Goal: Information Seeking & Learning: Learn about a topic

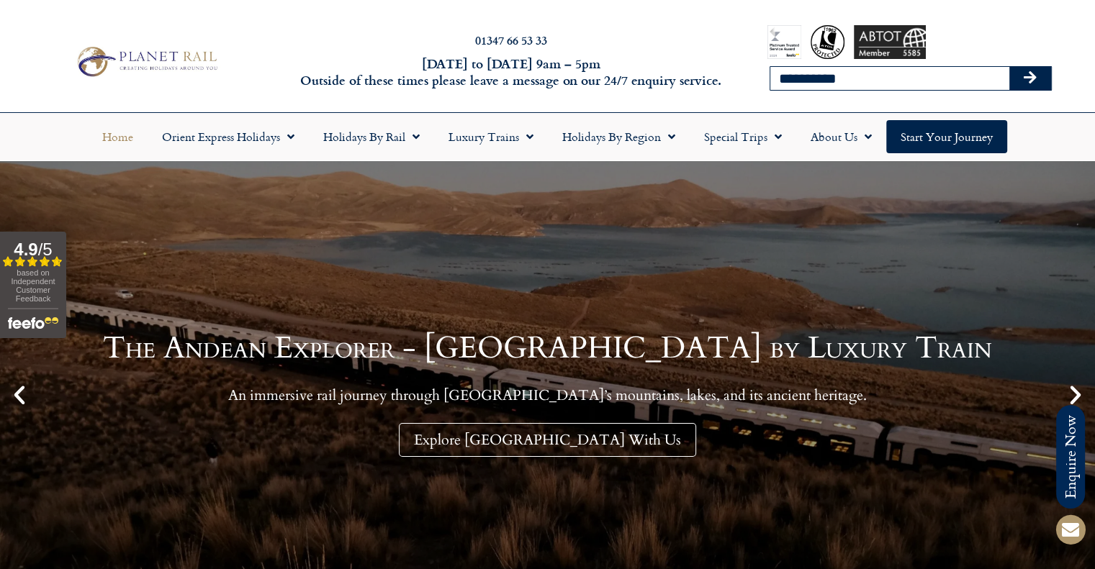
type input "**********"
click at [1009, 67] on button "Search" at bounding box center [1030, 78] width 42 height 23
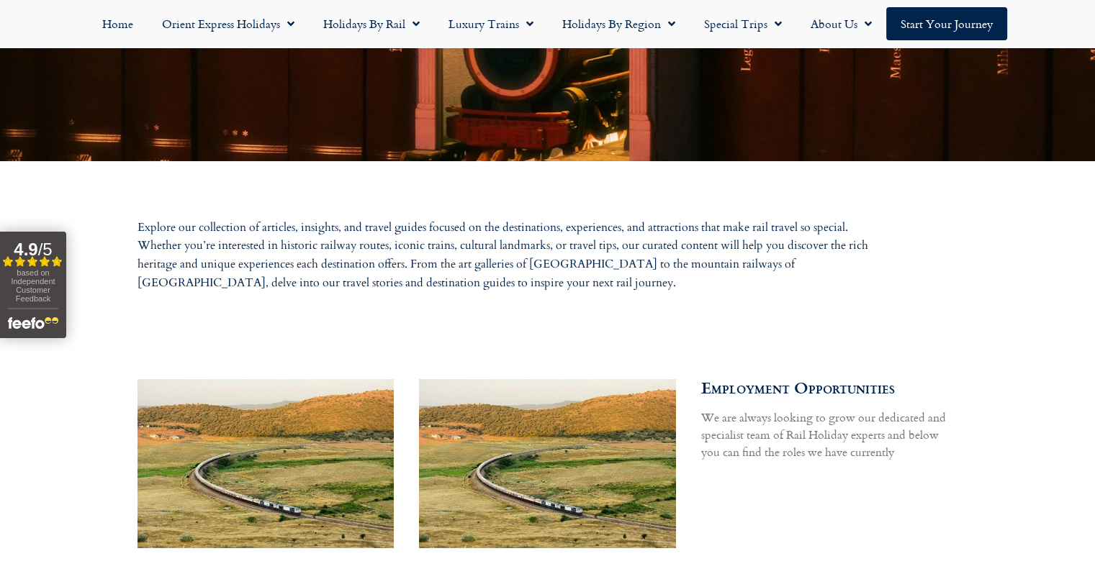
scroll to position [720, 0]
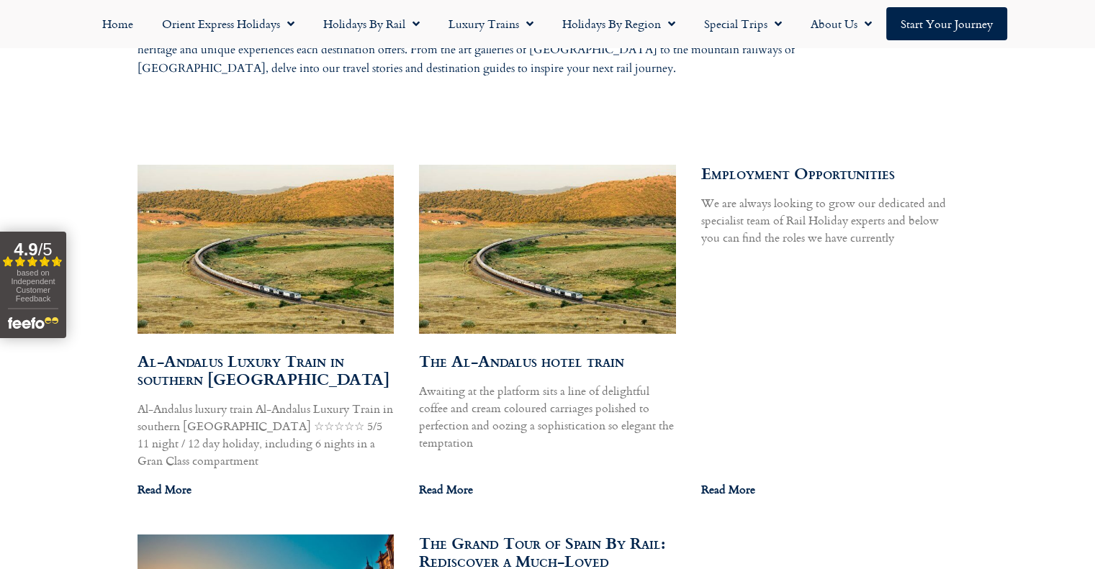
scroll to position [720, 0]
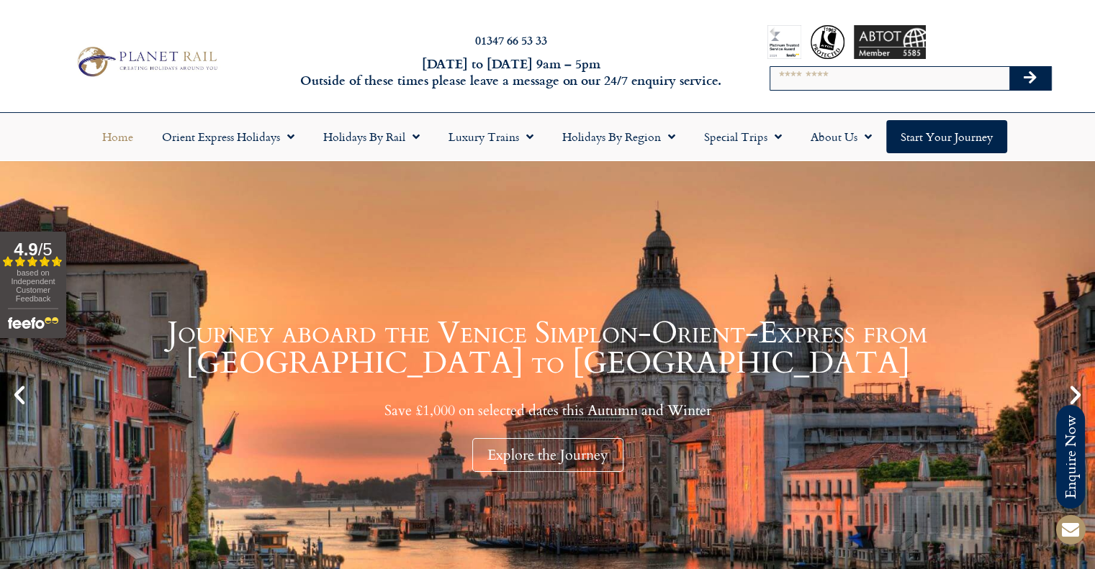
click at [808, 80] on input "Search" at bounding box center [889, 78] width 239 height 23
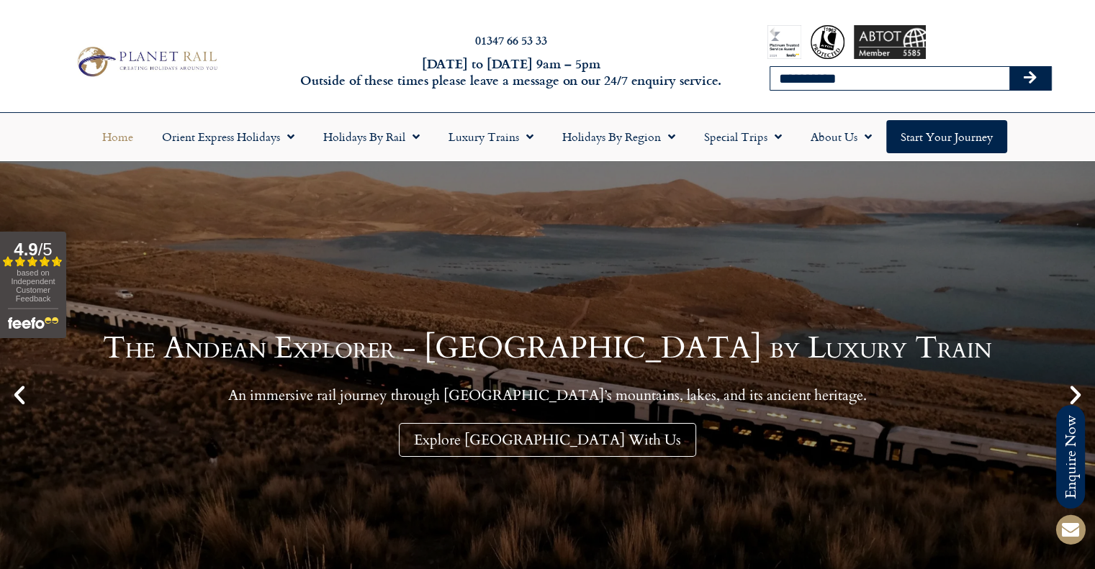
type input "**********"
click at [1009, 67] on button "Search" at bounding box center [1030, 78] width 42 height 23
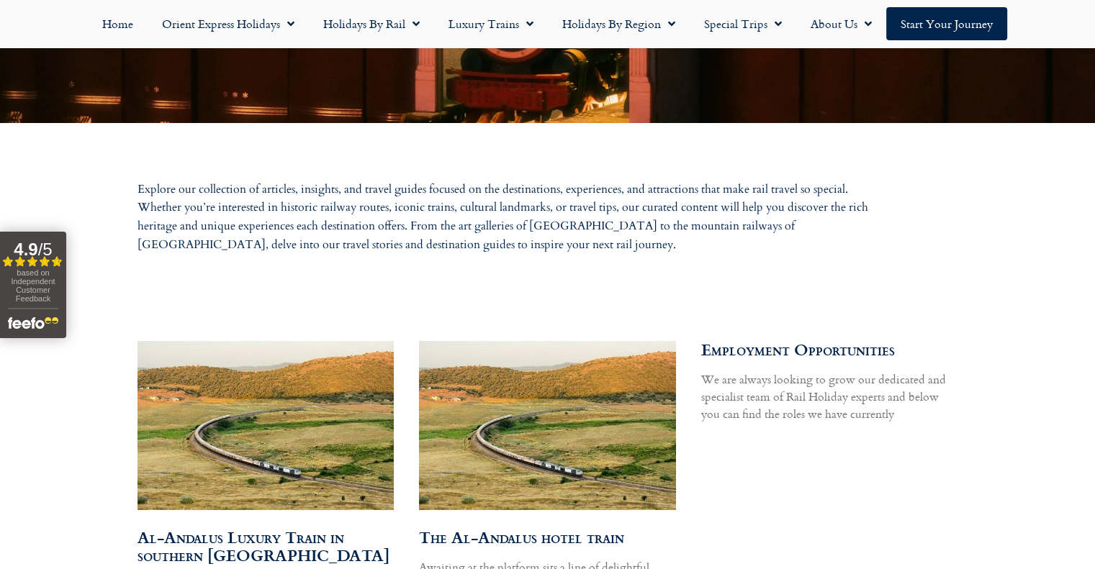
scroll to position [648, 0]
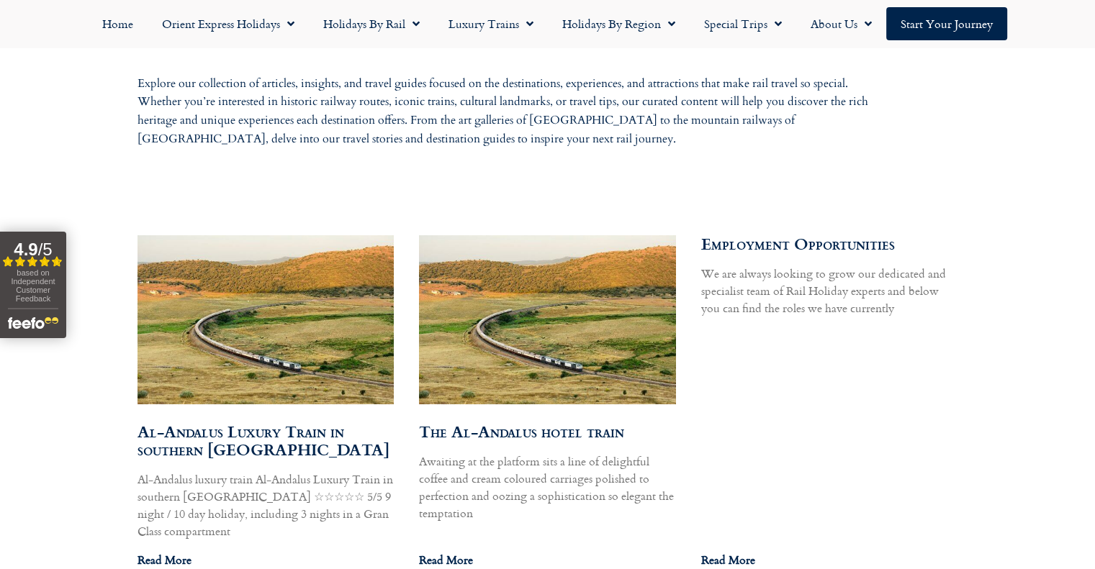
click at [345, 280] on img at bounding box center [264, 319] width 259 height 173
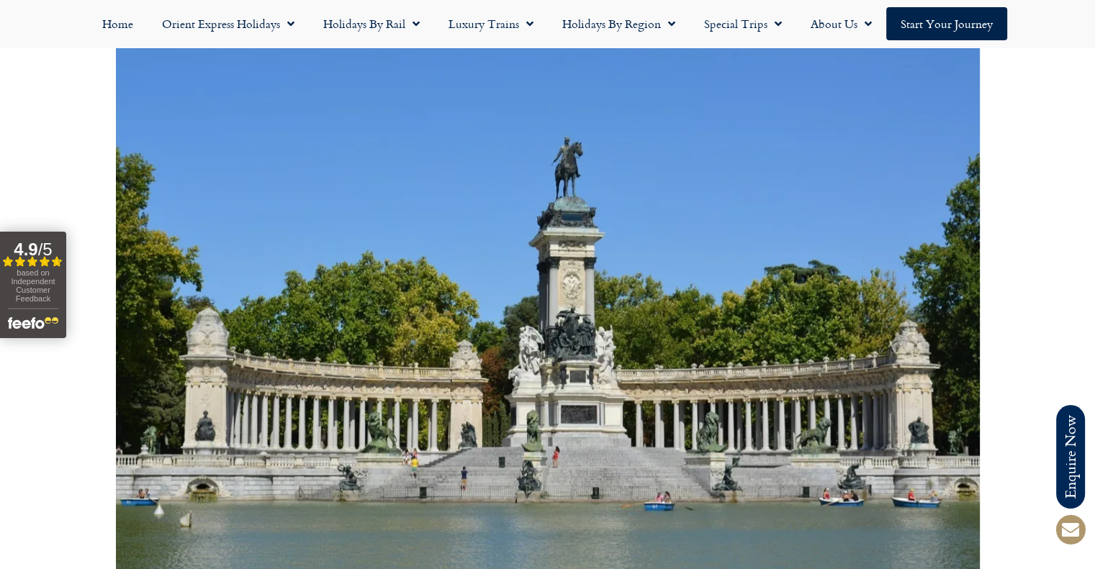
scroll to position [7196, 0]
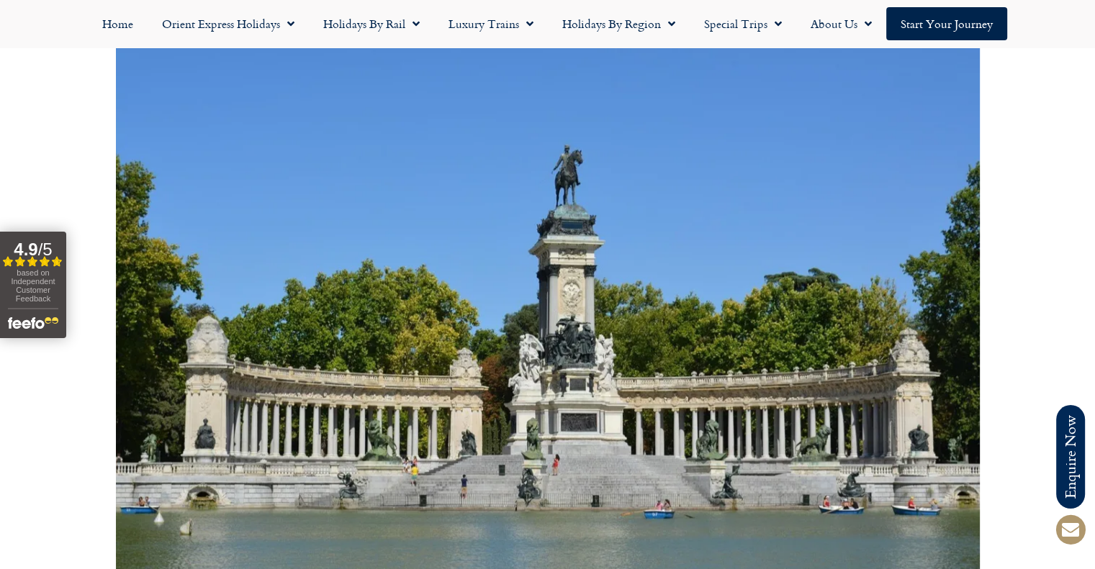
drag, startPoint x: 18, startPoint y: 393, endPoint x: 260, endPoint y: 396, distance: 242.5
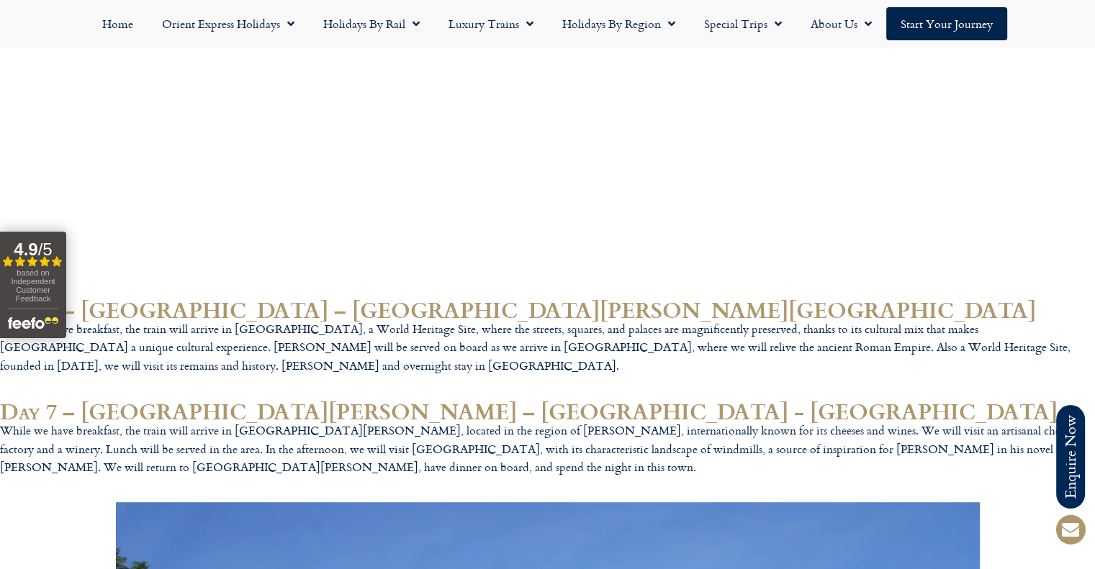
scroll to position [6117, 0]
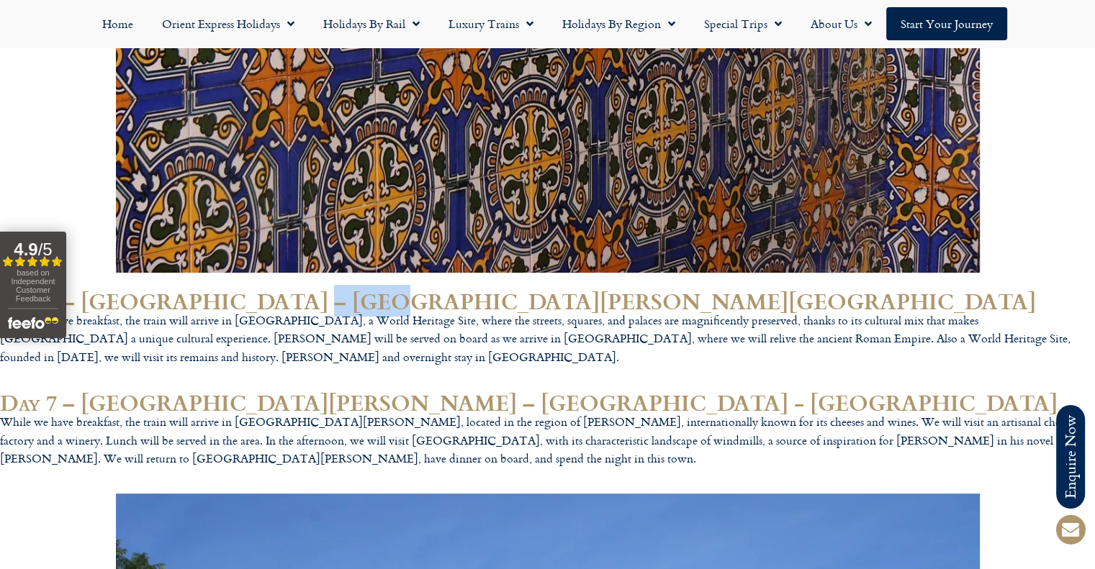
drag, startPoint x: 265, startPoint y: 97, endPoint x: 340, endPoint y: 100, distance: 74.9
click at [340, 290] on h2 "Day 6 – [GEOGRAPHIC_DATA] – [GEOGRAPHIC_DATA][PERSON_NAME][GEOGRAPHIC_DATA]" at bounding box center [547, 301] width 1095 height 22
click at [340, 290] on h2 "Day 6 – Zafra – Cáceres - Mérida" at bounding box center [547, 301] width 1095 height 22
drag, startPoint x: 268, startPoint y: 101, endPoint x: 332, endPoint y: 99, distance: 64.1
click at [332, 290] on h2 "Day 6 – [GEOGRAPHIC_DATA] – [GEOGRAPHIC_DATA][PERSON_NAME][GEOGRAPHIC_DATA]" at bounding box center [547, 301] width 1095 height 22
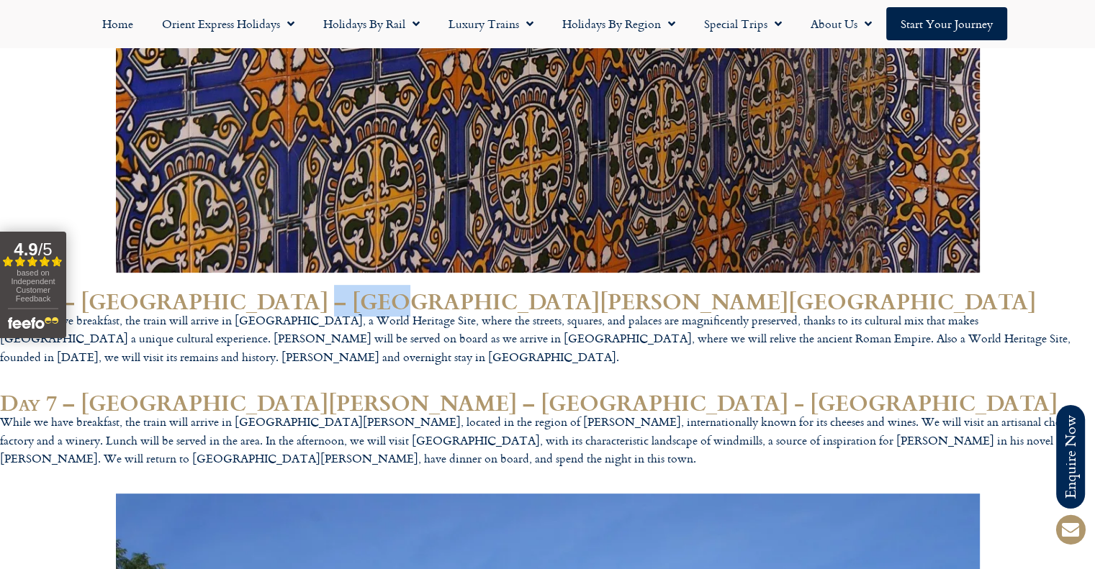
click at [332, 290] on h2 "Day 6 – Zafra – Cáceres - Mérida" at bounding box center [547, 301] width 1095 height 22
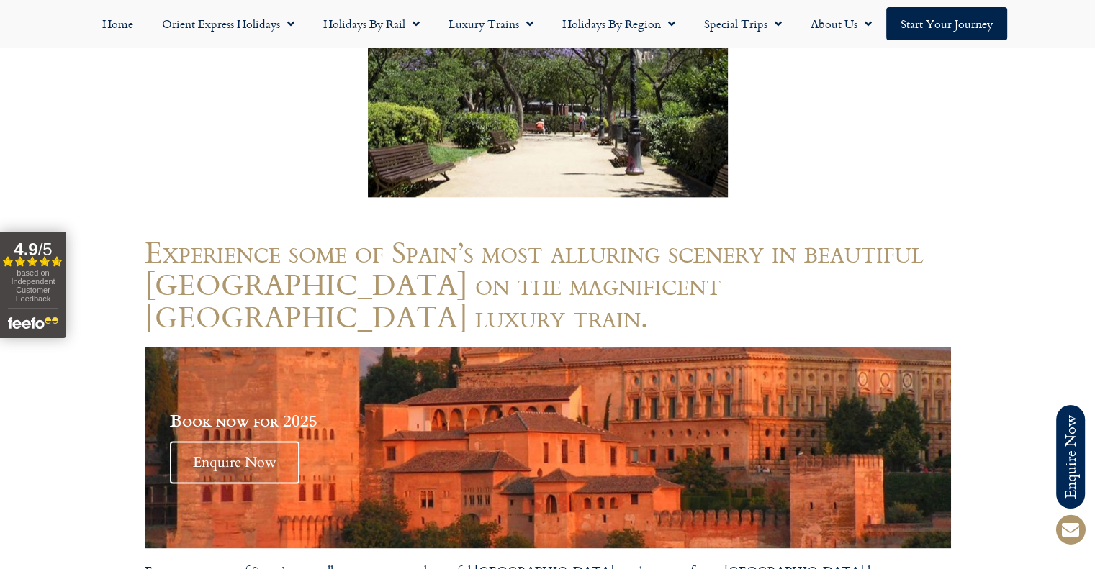
scroll to position [1655, 0]
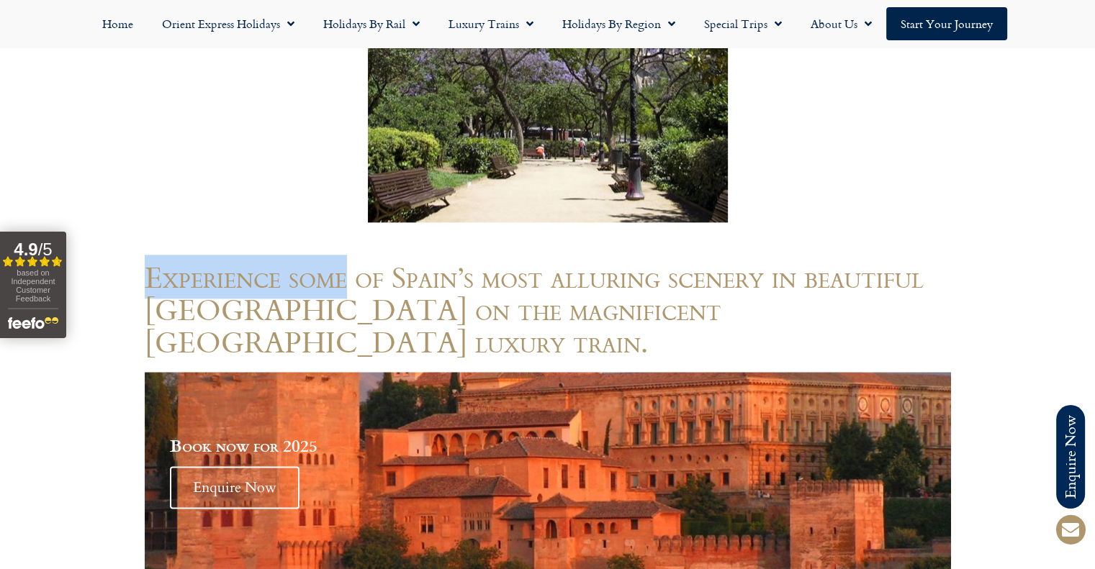
drag, startPoint x: 149, startPoint y: 155, endPoint x: 343, endPoint y: 160, distance: 194.4
click at [343, 260] on h1 "Experience some of Spain’s most alluring scenery in beautiful Andalucia on the …" at bounding box center [548, 308] width 806 height 97
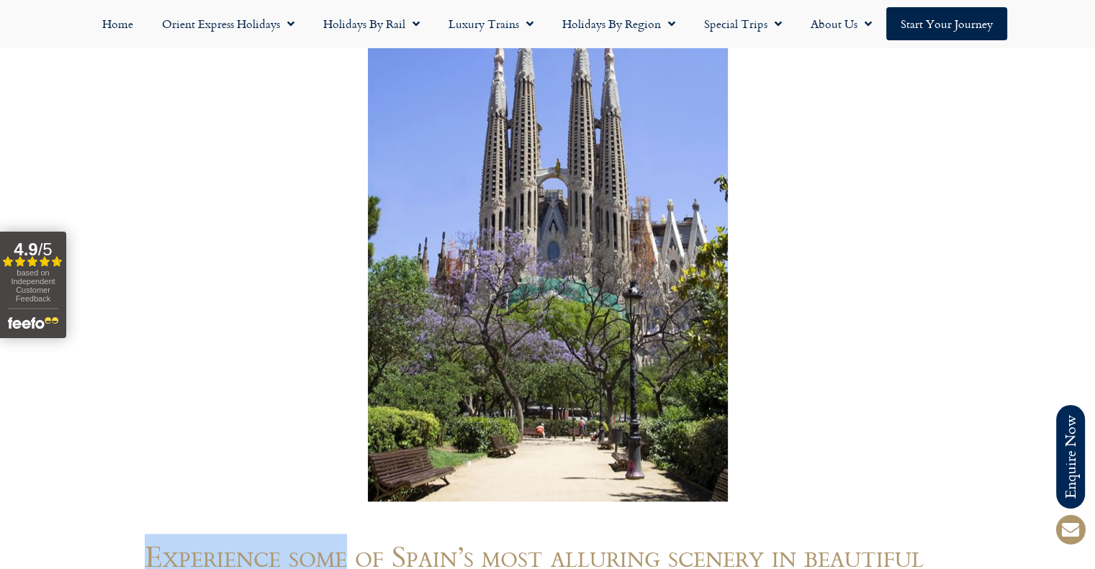
scroll to position [1295, 0]
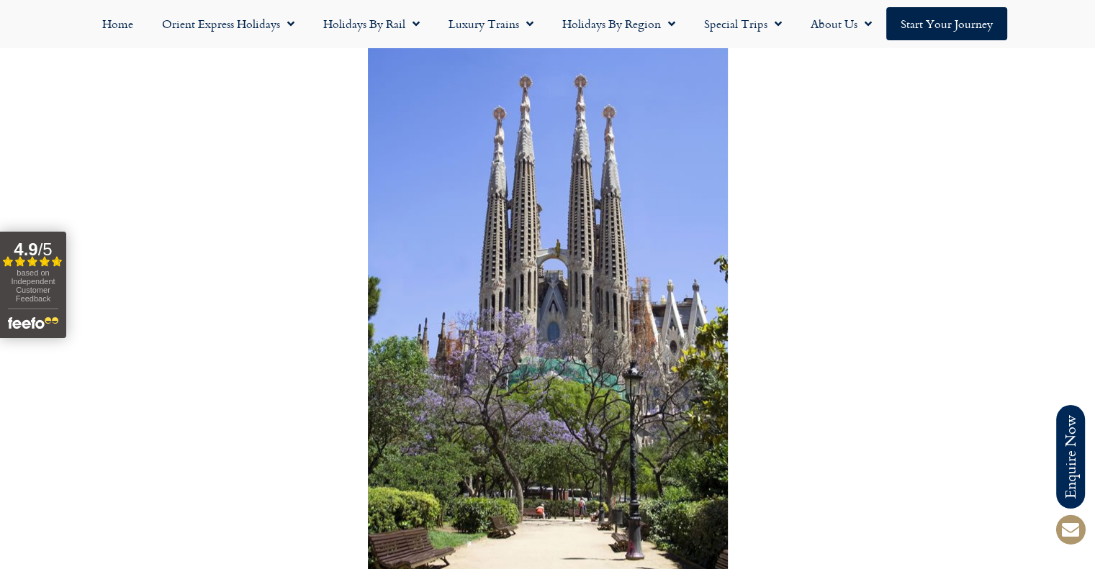
click at [130, 148] on div at bounding box center [547, 312] width 1095 height 540
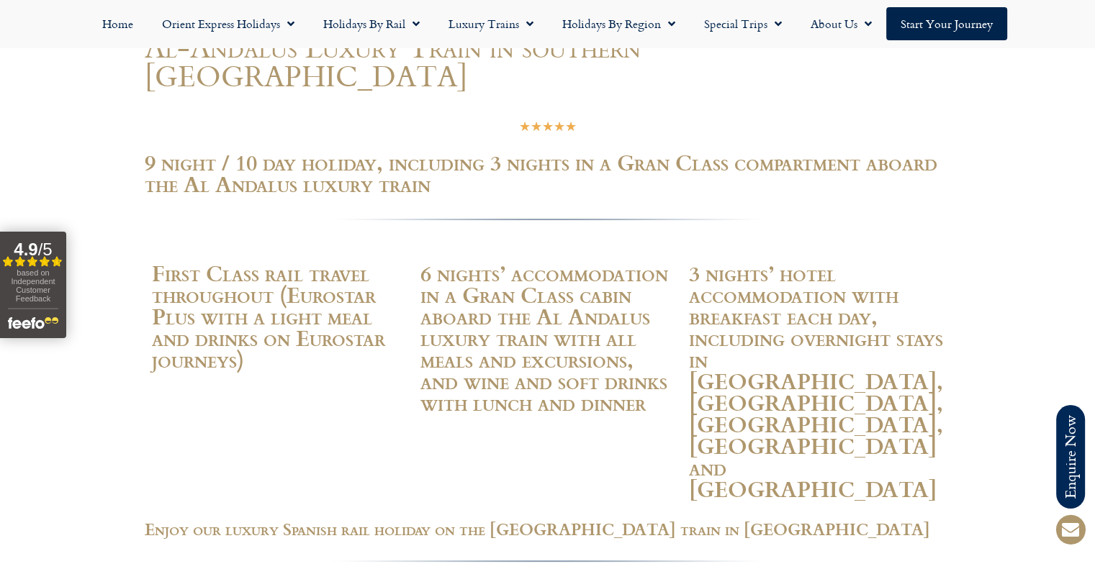
scroll to position [0, 0]
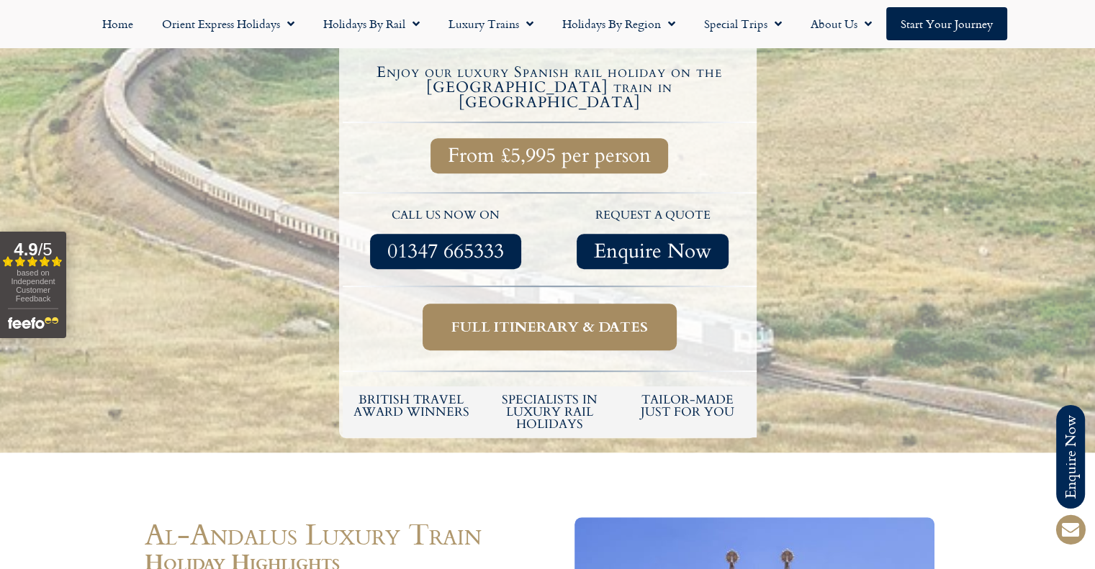
scroll to position [576, 0]
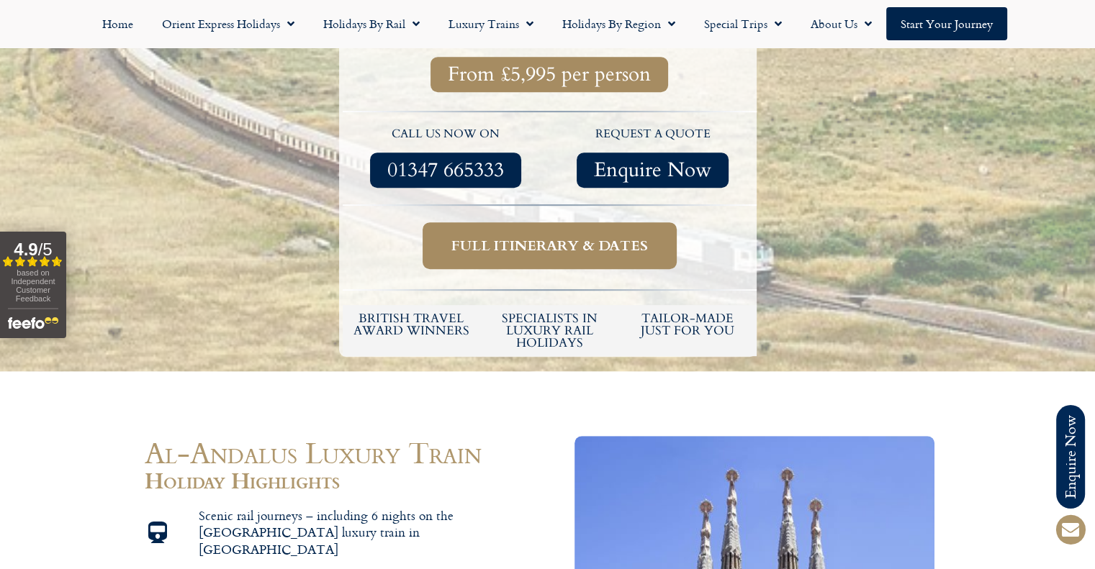
click at [533, 222] on link "Full itinerary & dates" at bounding box center [549, 245] width 254 height 47
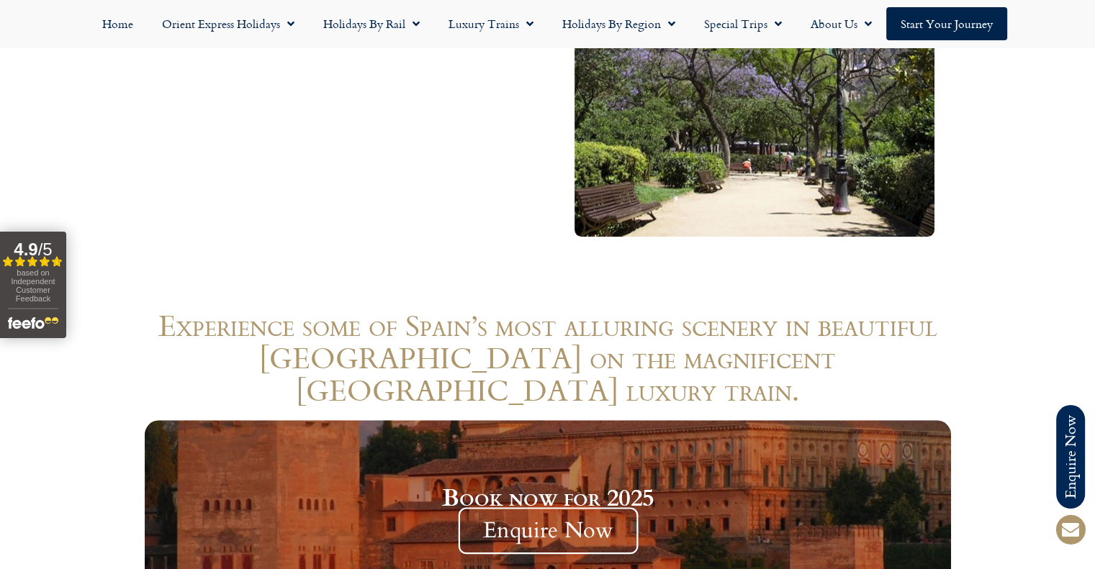
scroll to position [1498, 0]
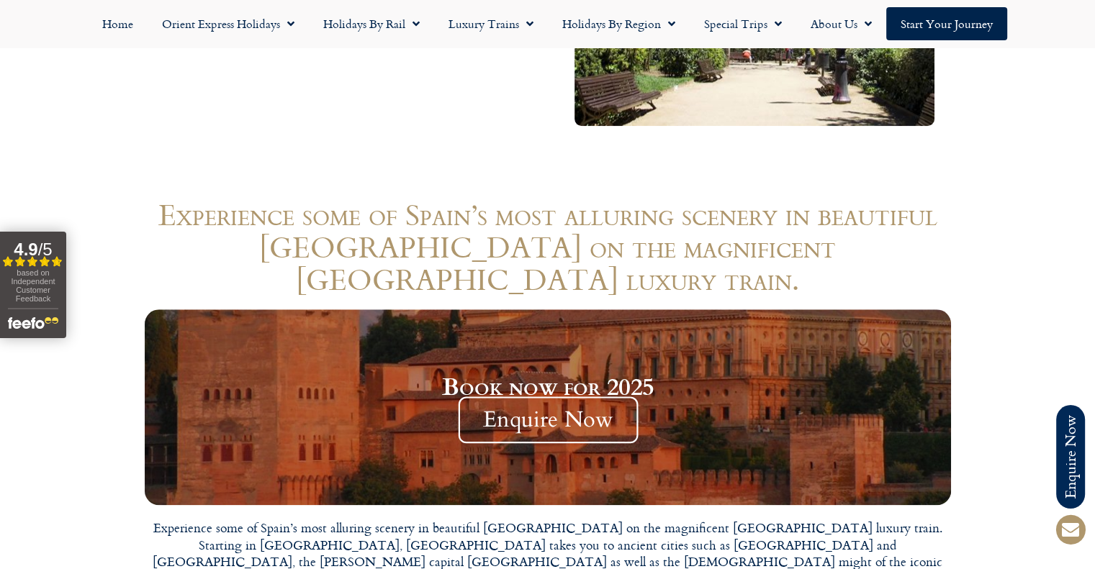
click at [539, 397] on span "Enquire Now" at bounding box center [548, 420] width 180 height 47
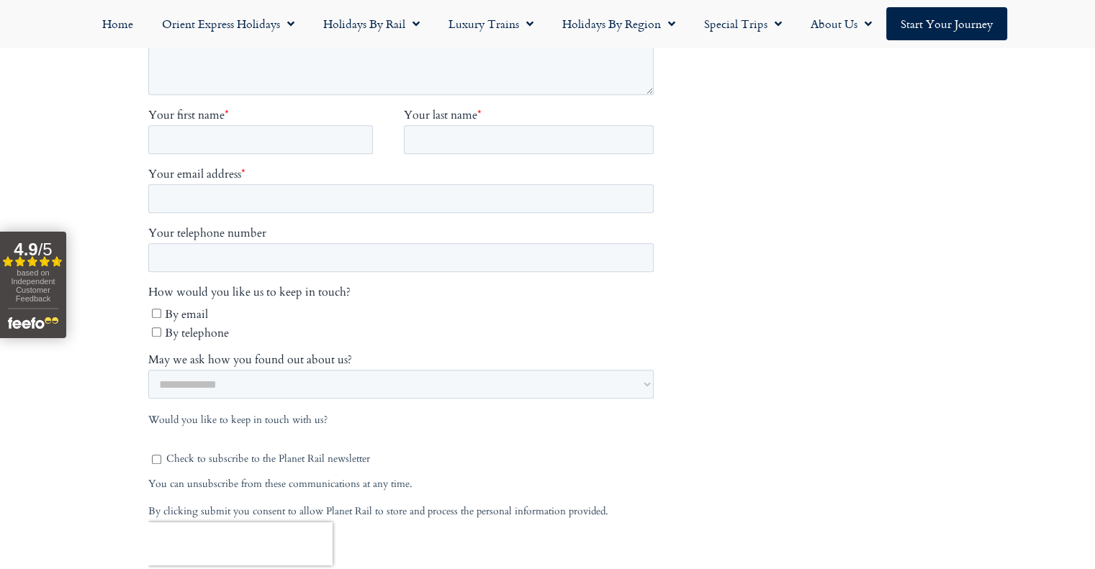
scroll to position [792, 0]
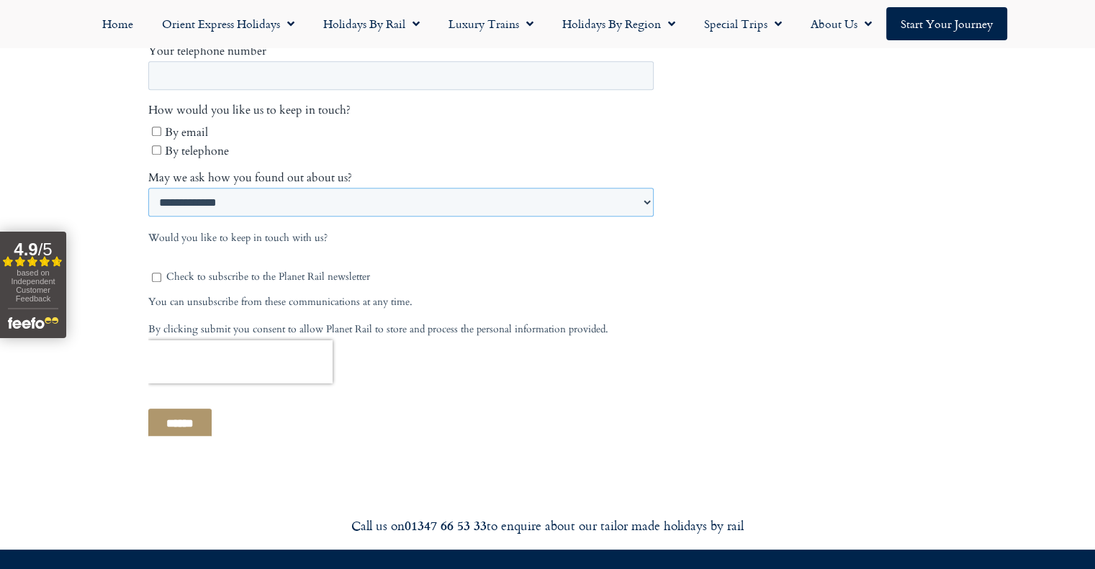
click at [485, 189] on select "**********" at bounding box center [400, 203] width 505 height 29
click at [424, 189] on select "**********" at bounding box center [400, 203] width 505 height 29
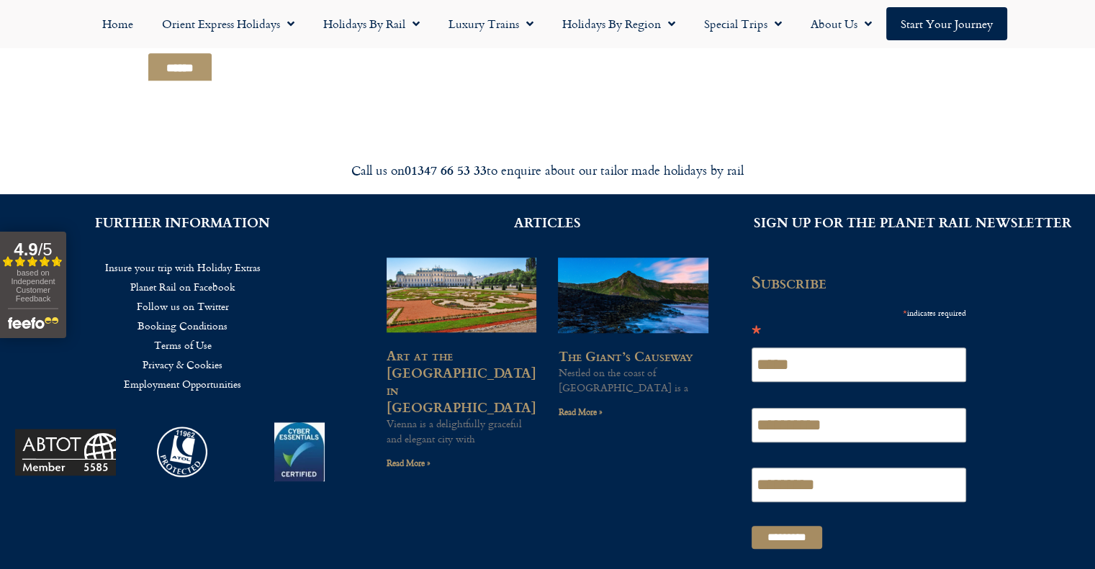
scroll to position [1151, 0]
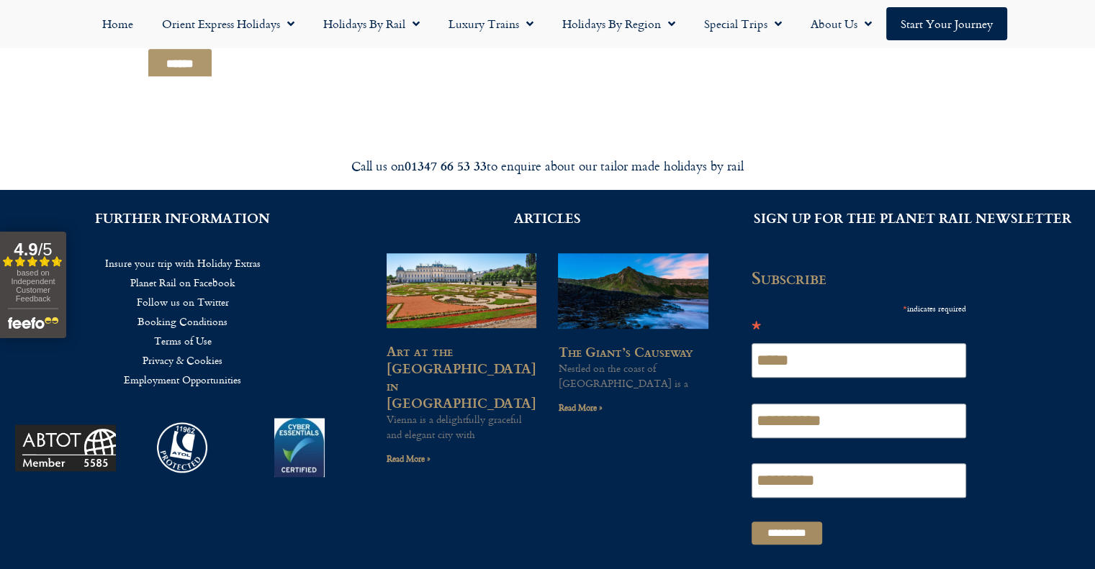
click at [45, 268] on span "based on Independent Customer Feedback" at bounding box center [33, 285] width 44 height 35
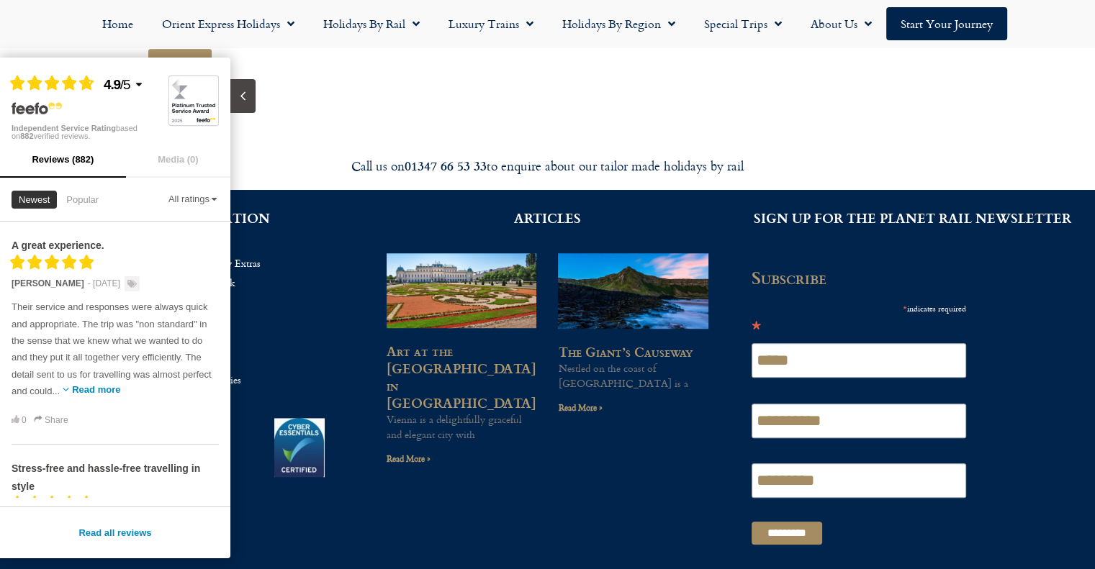
click at [116, 386] on button "Read more" at bounding box center [96, 389] width 48 height 11
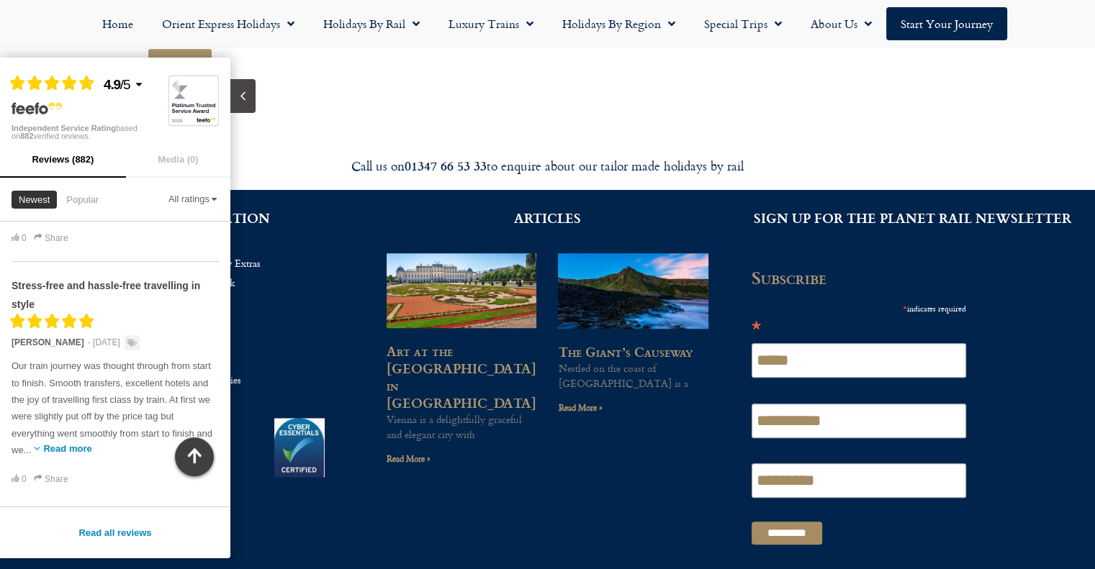
scroll to position [288, 0]
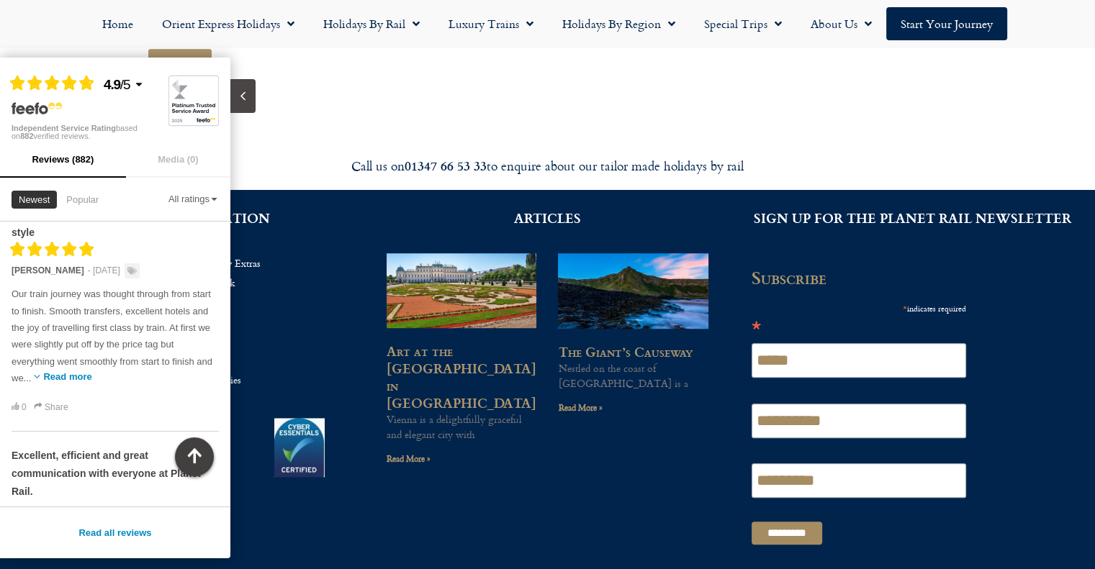
click at [91, 375] on button "Read more" at bounding box center [67, 376] width 48 height 11
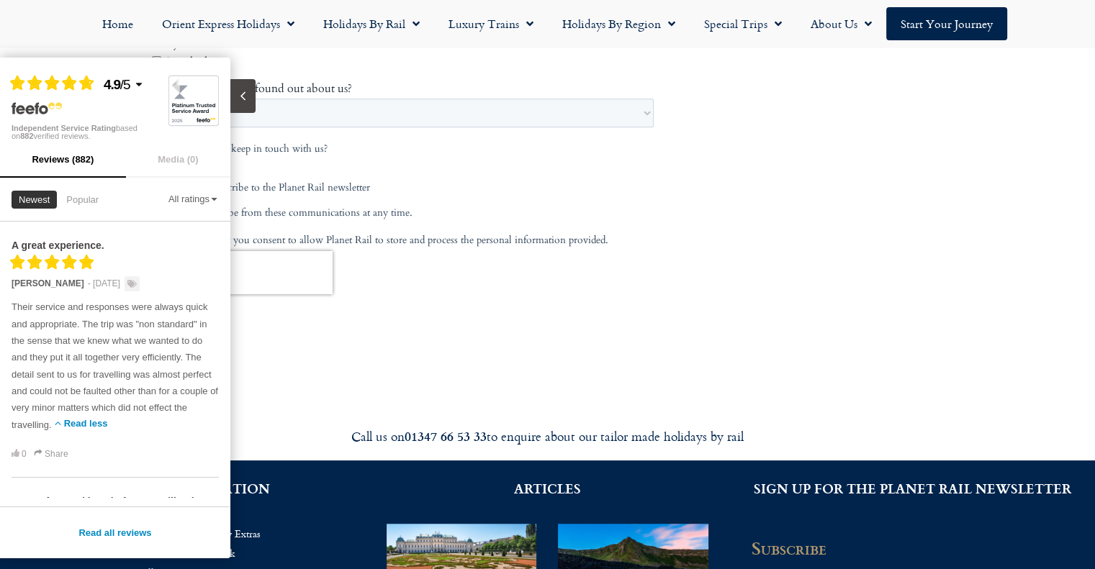
scroll to position [864, 0]
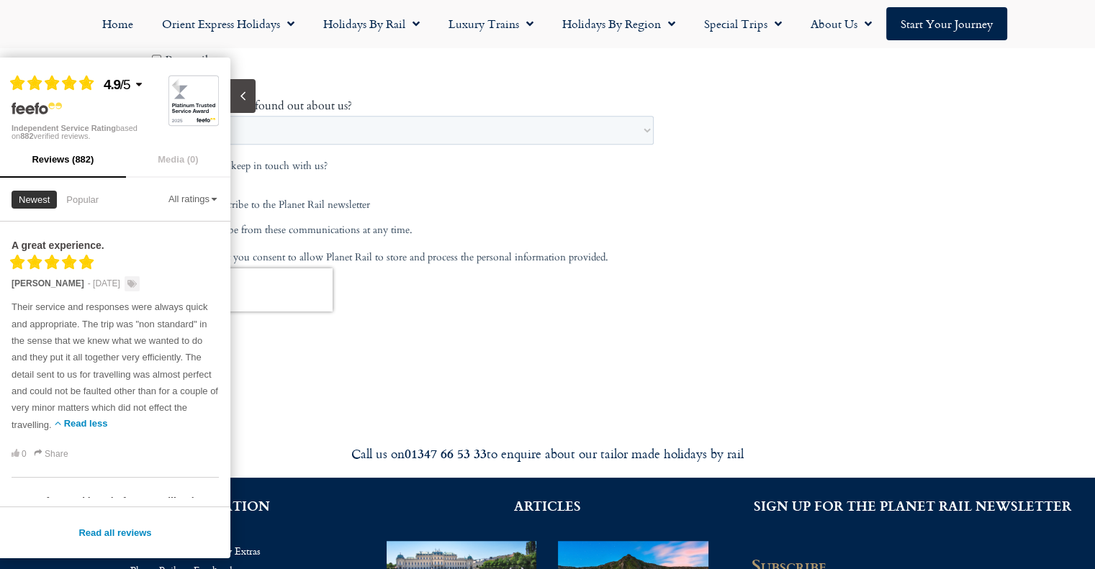
click at [32, 34] on nav "Home Orient Express Holidays Venice Simplon-Orient-Express – 2025 [GEOGRAPHIC_D…" at bounding box center [547, 23] width 1080 height 33
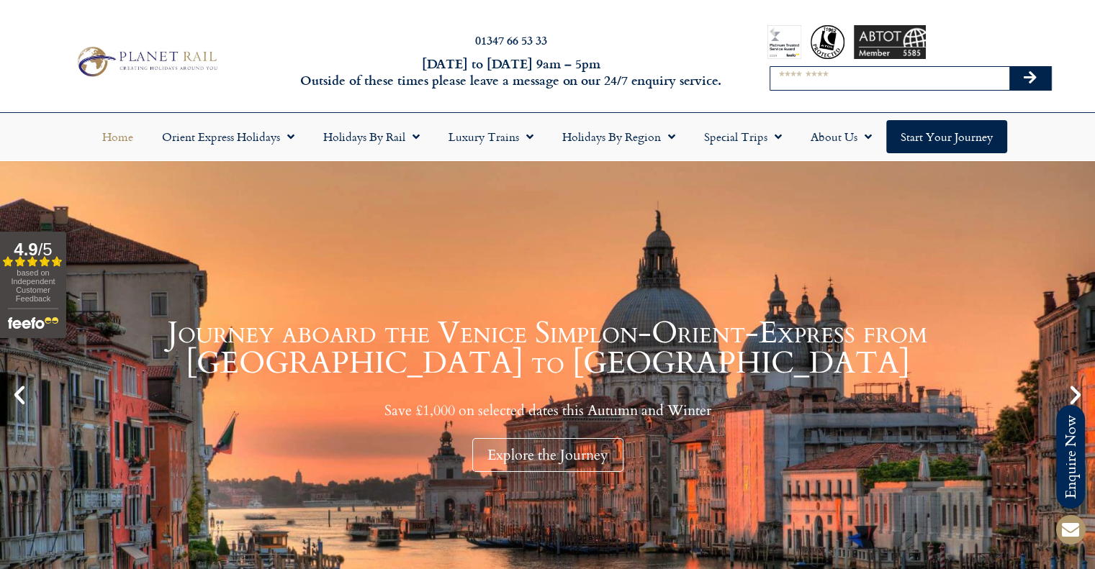
click at [869, 85] on input "Search" at bounding box center [889, 78] width 239 height 23
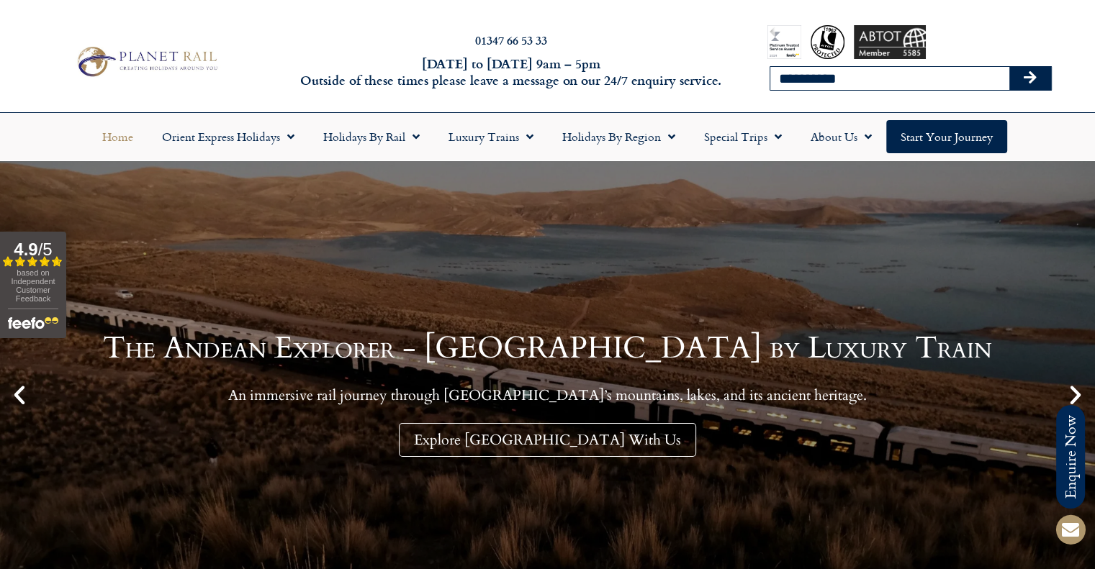
type input "**********"
click at [1009, 67] on button "Search" at bounding box center [1030, 78] width 42 height 23
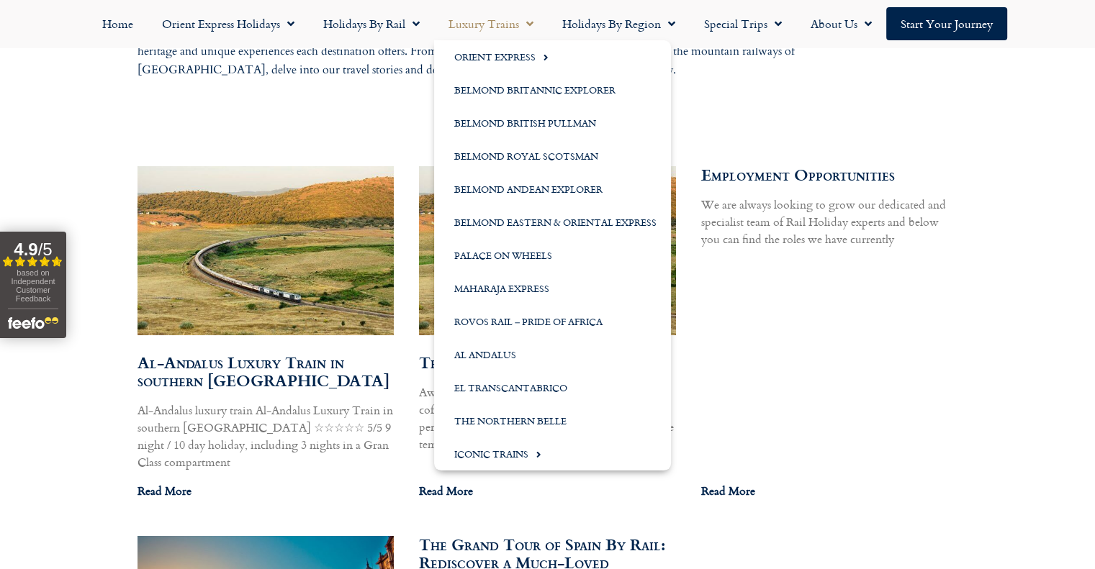
scroll to position [720, 0]
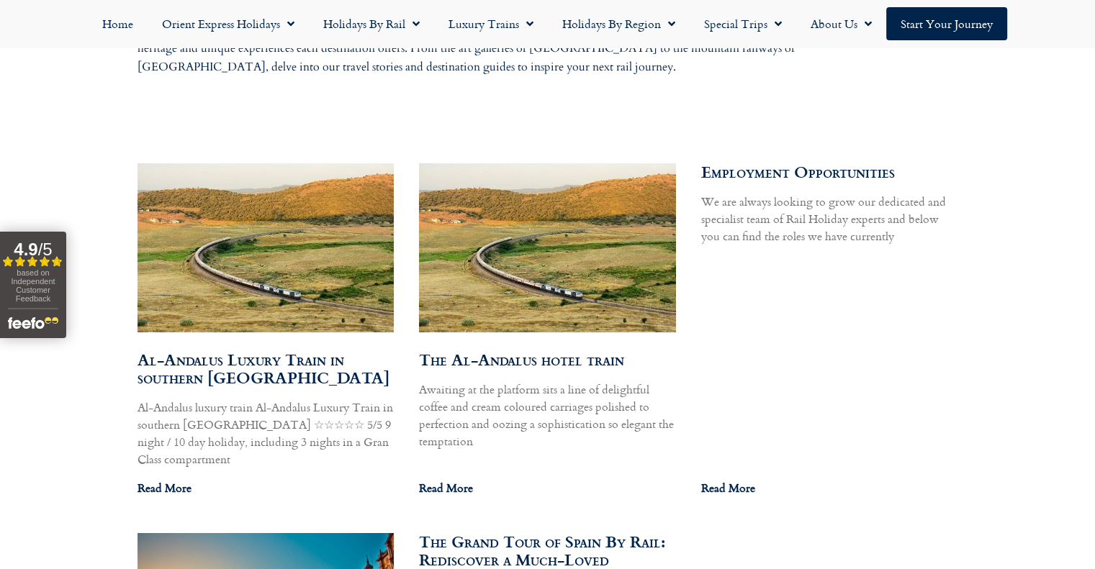
click at [233, 246] on img at bounding box center [264, 247] width 259 height 173
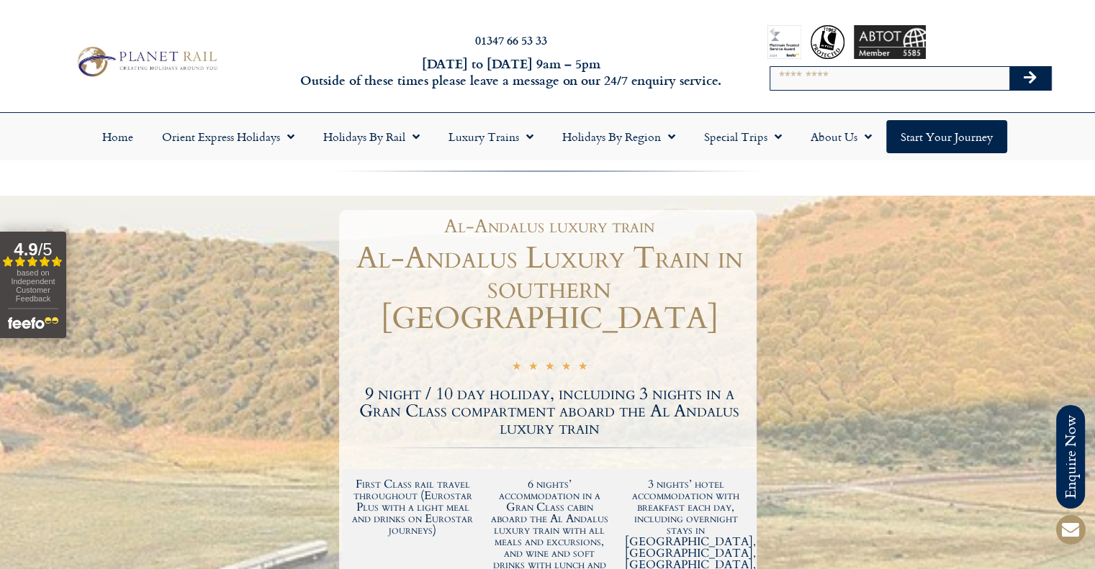
click at [276, 30] on div "01347 66 53 33 [DATE] to [DATE] 9am – 5pm Outside of these times please leave a…" at bounding box center [547, 61] width 1095 height 101
click at [848, 81] on input "Search" at bounding box center [889, 78] width 239 height 23
type input "********"
click at [1009, 67] on button "Search" at bounding box center [1030, 78] width 42 height 23
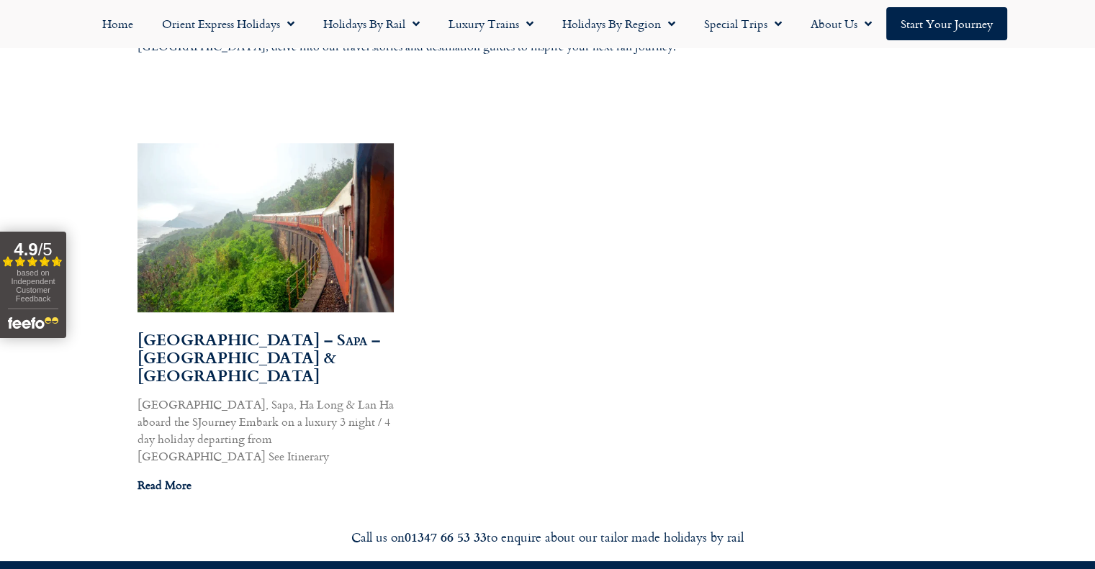
scroll to position [792, 0]
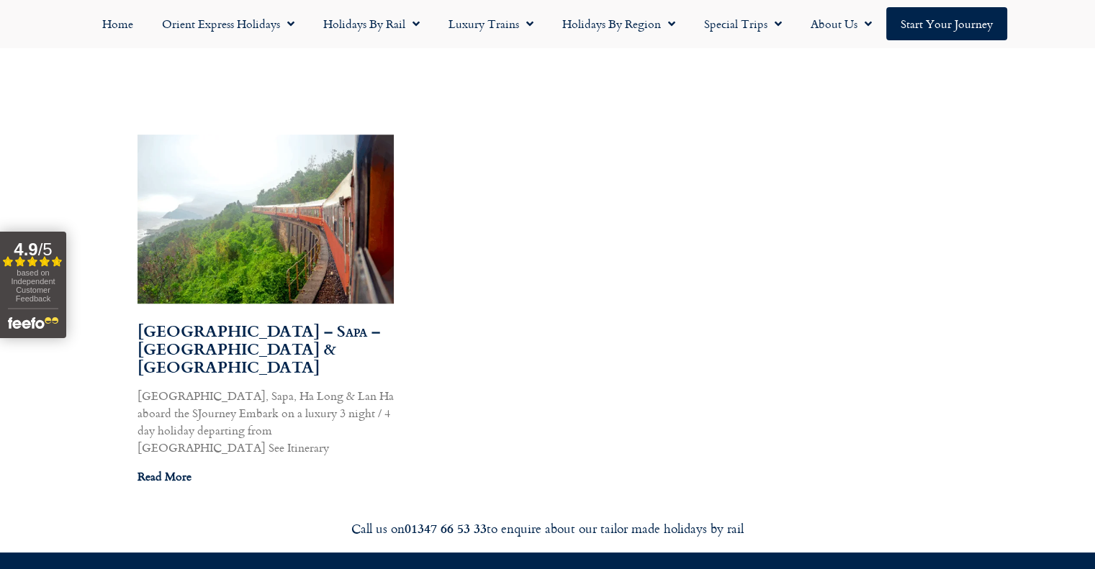
click at [256, 216] on img at bounding box center [264, 218] width 259 height 173
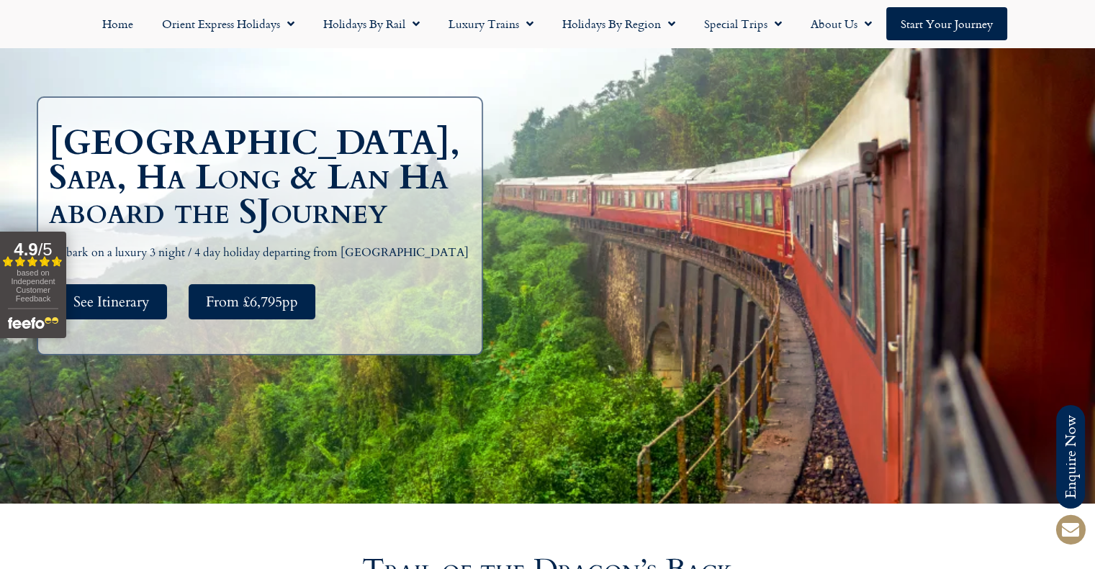
scroll to position [216, 0]
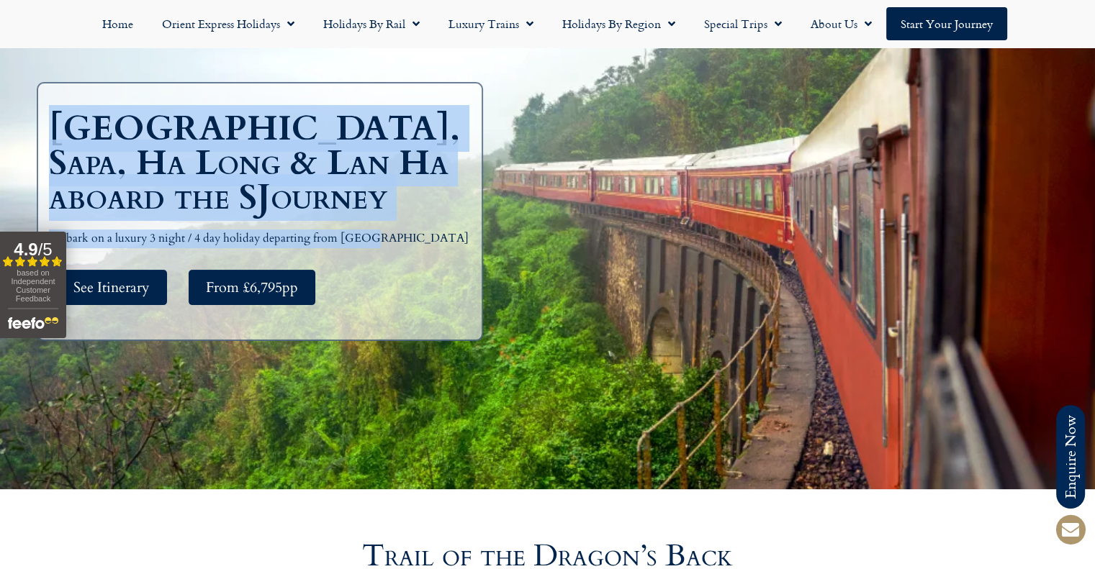
drag, startPoint x: 376, startPoint y: 238, endPoint x: 60, endPoint y: 127, distance: 335.7
click at [60, 127] on div "[GEOGRAPHIC_DATA], Sapa, Ha Long & Lan Ha aboard the SJourney Embark on a luxur…" at bounding box center [263, 212] width 429 height 201
click at [60, 127] on h1 "[GEOGRAPHIC_DATA], Sapa, Ha Long & Lan Ha aboard the SJourney" at bounding box center [263, 164] width 429 height 104
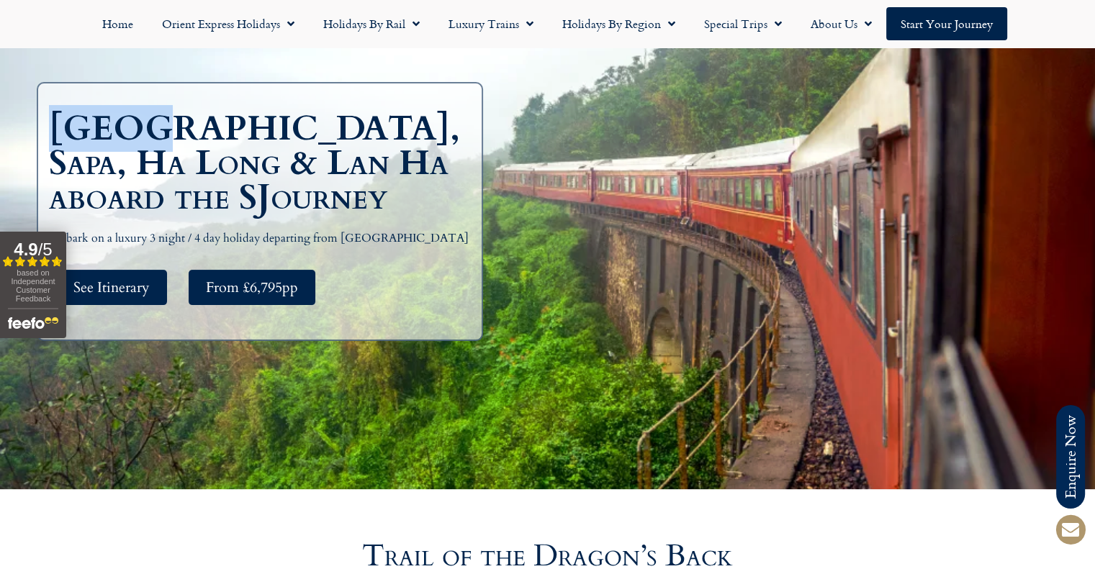
click at [60, 127] on h1 "[GEOGRAPHIC_DATA], Sapa, Ha Long & Lan Ha aboard the SJourney" at bounding box center [263, 164] width 429 height 104
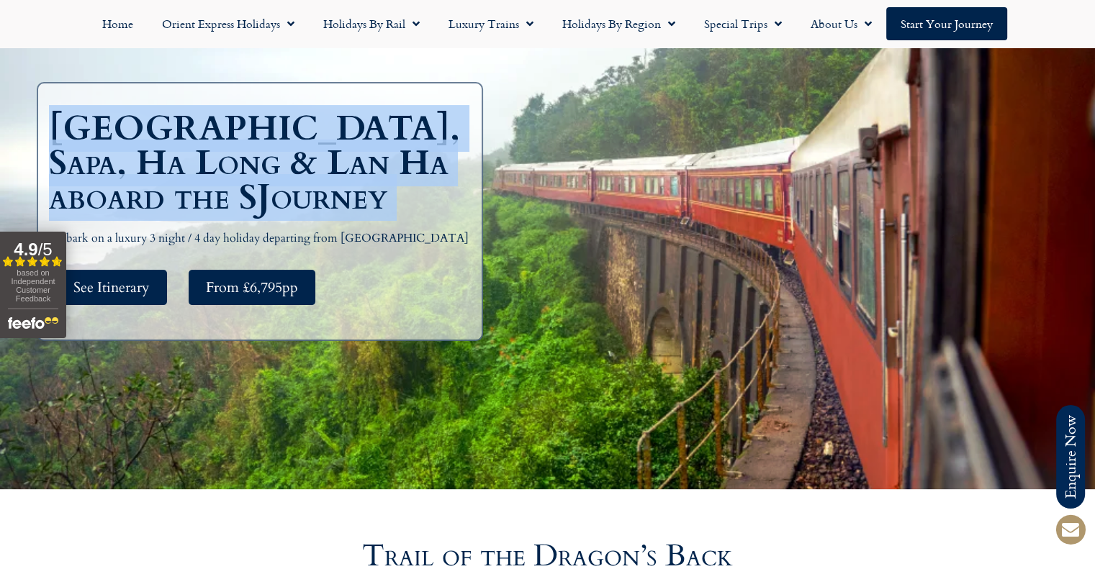
click at [59, 127] on h1 "[GEOGRAPHIC_DATA], Sapa, Ha Long & Lan Ha aboard the SJourney" at bounding box center [263, 164] width 429 height 104
click at [56, 127] on h1 "[GEOGRAPHIC_DATA], Sapa, Ha Long & Lan Ha aboard the SJourney" at bounding box center [263, 164] width 429 height 104
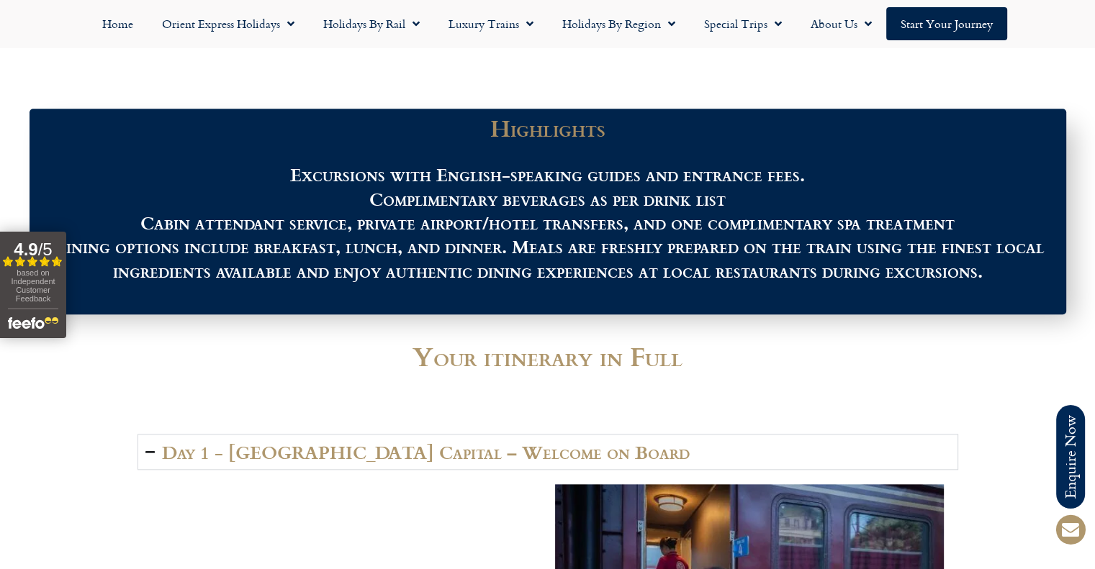
scroll to position [1655, 0]
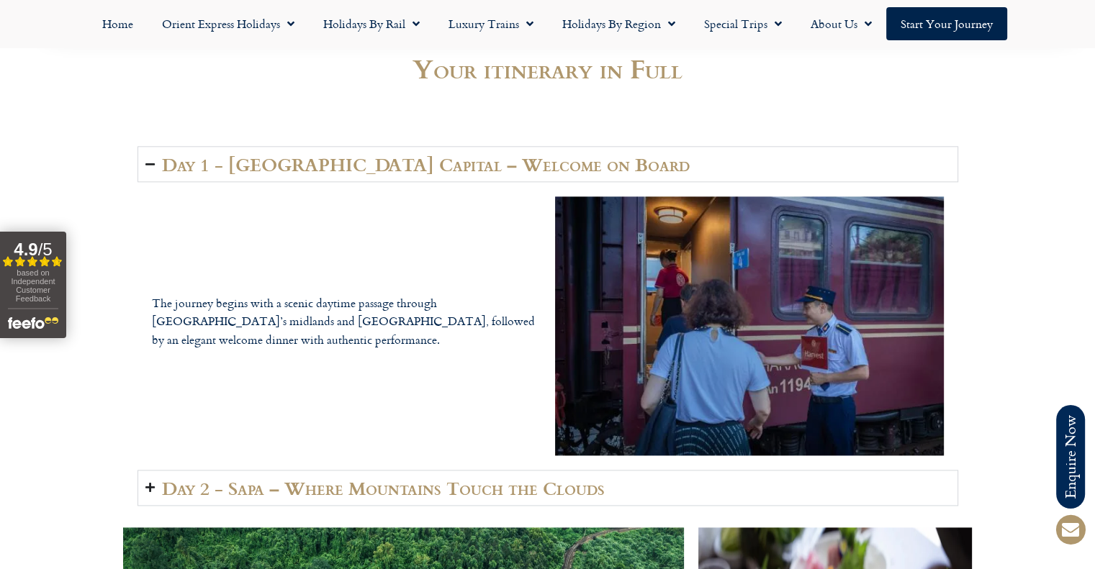
click at [276, 168] on h2 "Day 1 - [GEOGRAPHIC_DATA] Capital – Welcome on Board" at bounding box center [425, 164] width 527 height 20
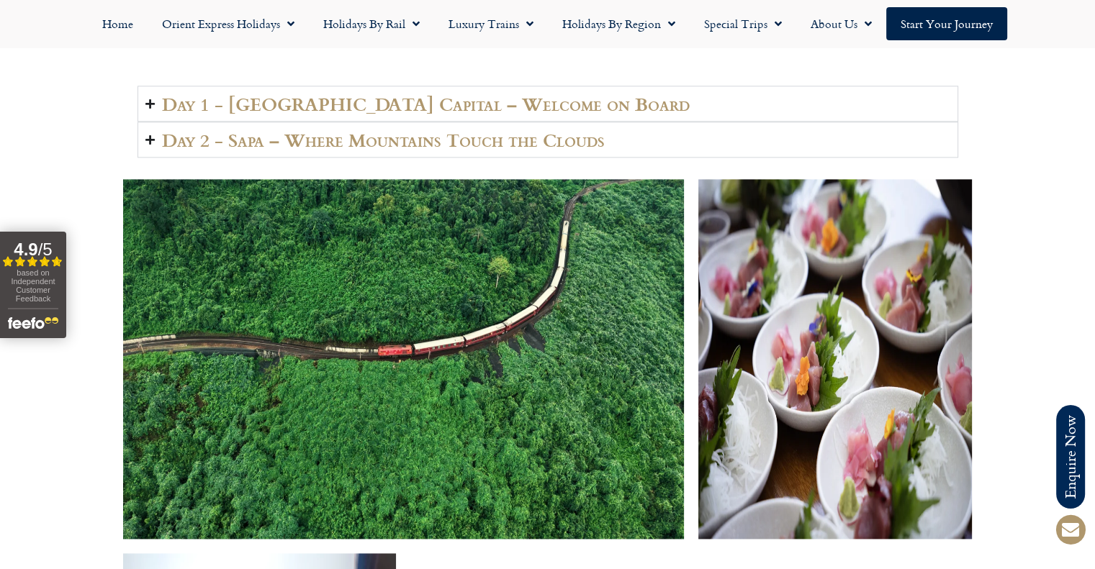
scroll to position [1799, 0]
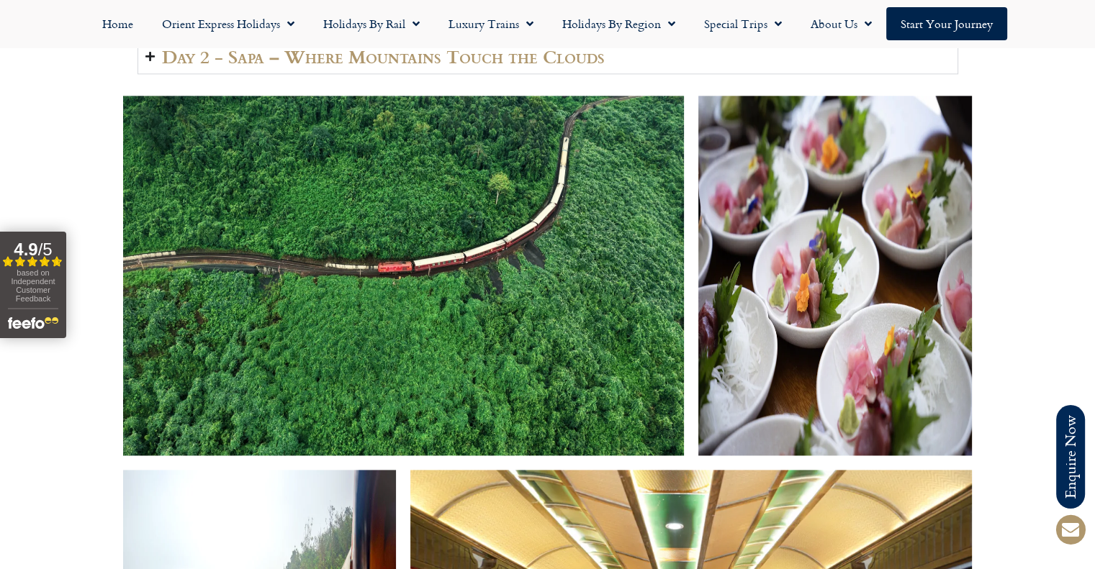
click at [337, 64] on h2 "Day 2 - Sapa – Where Mountains Touch the Clouds" at bounding box center [383, 56] width 443 height 20
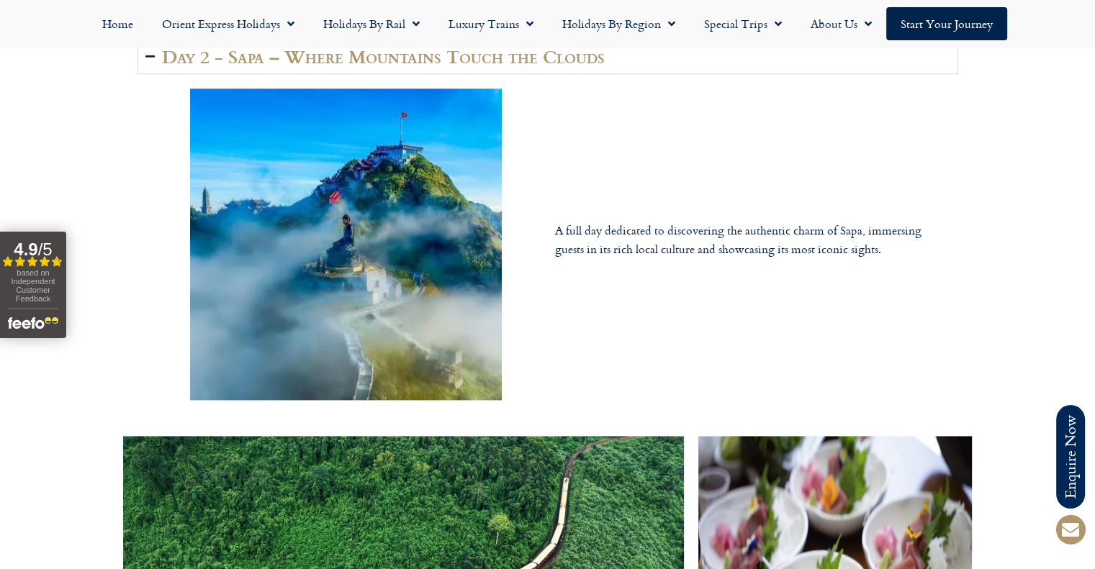
click at [350, 65] on h2 "Day 2 - Sapa – Where Mountains Touch the Clouds" at bounding box center [383, 56] width 443 height 20
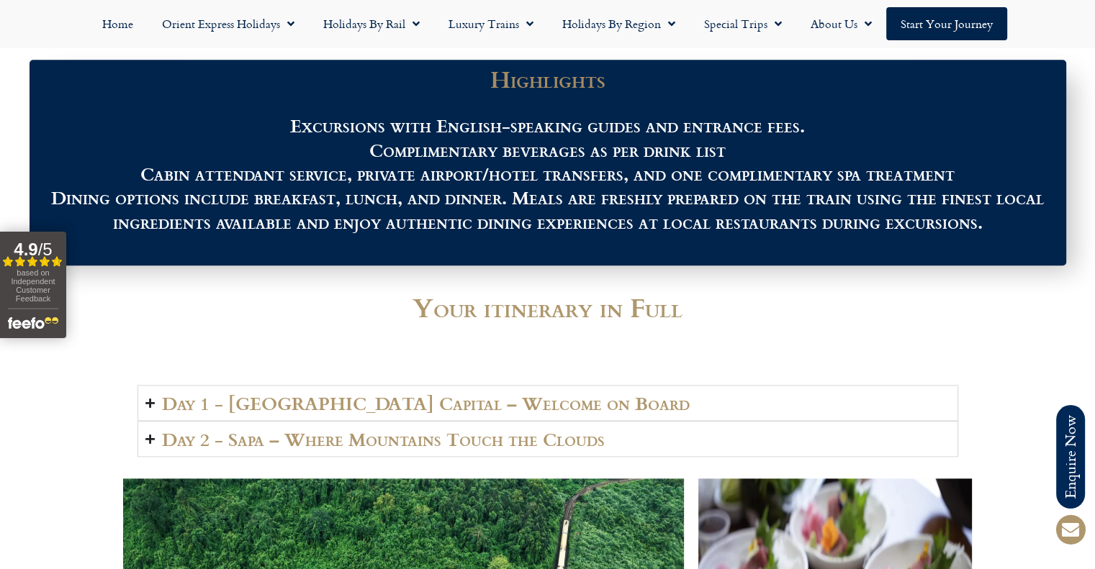
scroll to position [1583, 0]
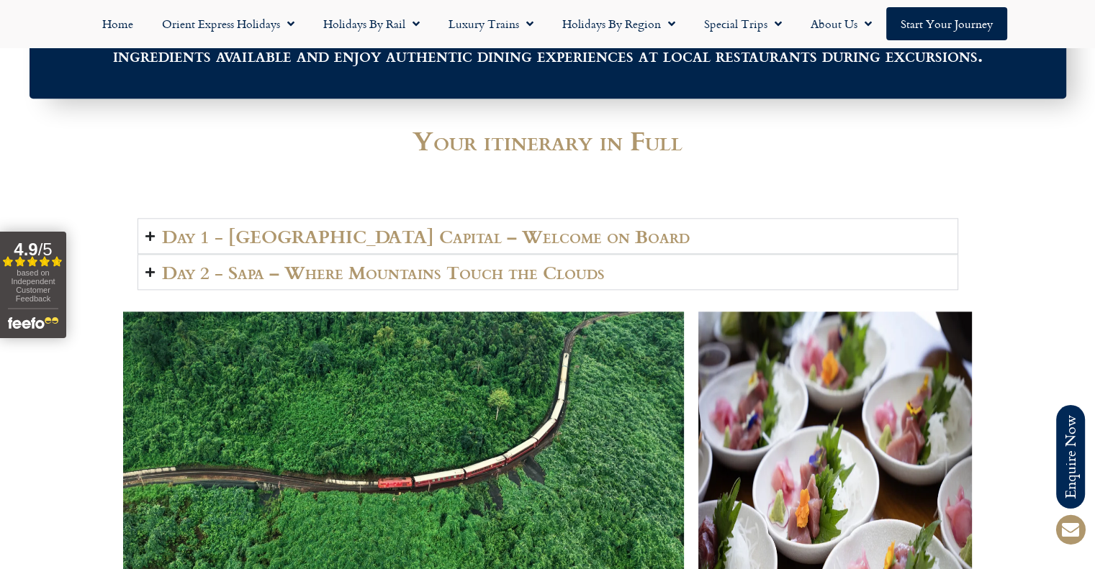
click at [323, 237] on h2 "Day 1 - Hanoi Capital – Welcome on Board" at bounding box center [425, 236] width 527 height 20
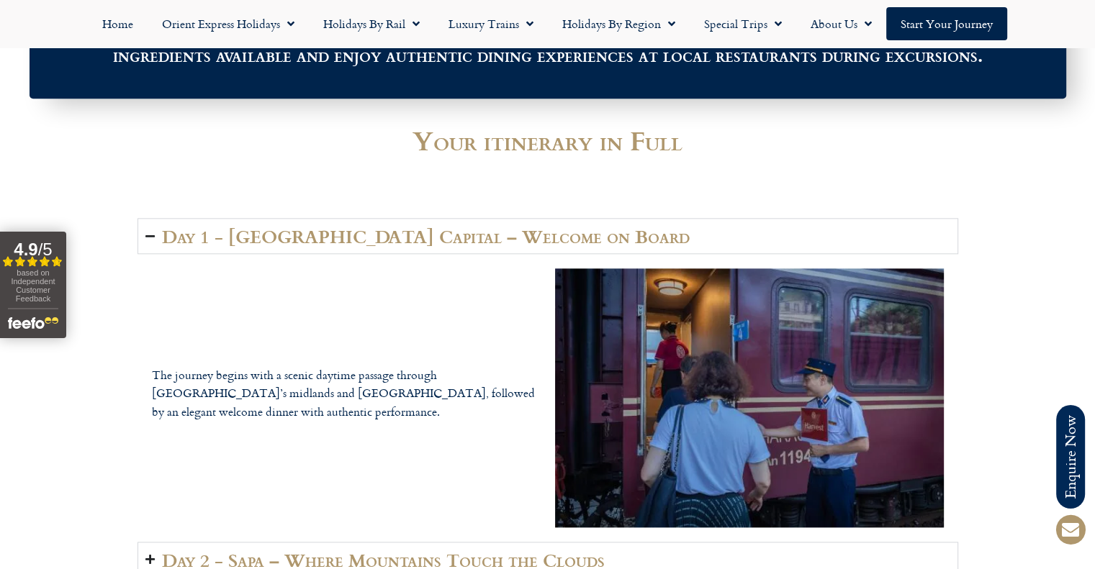
click at [266, 198] on div at bounding box center [547, 186] width 820 height 36
click at [274, 220] on summary "Day 1 - Hanoi Capital – Welcome on Board" at bounding box center [547, 236] width 820 height 36
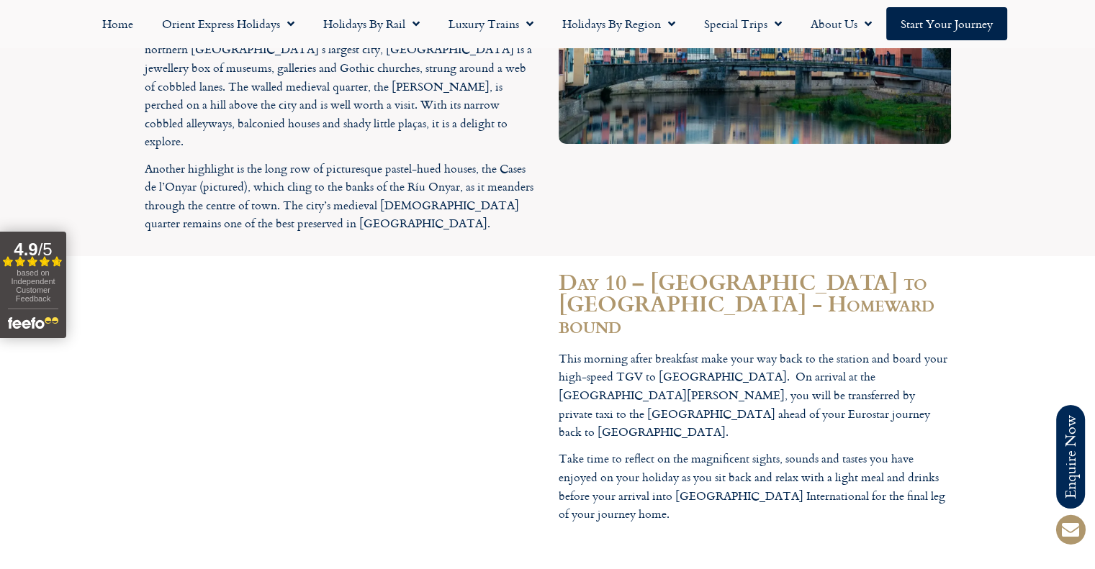
scroll to position [4965, 0]
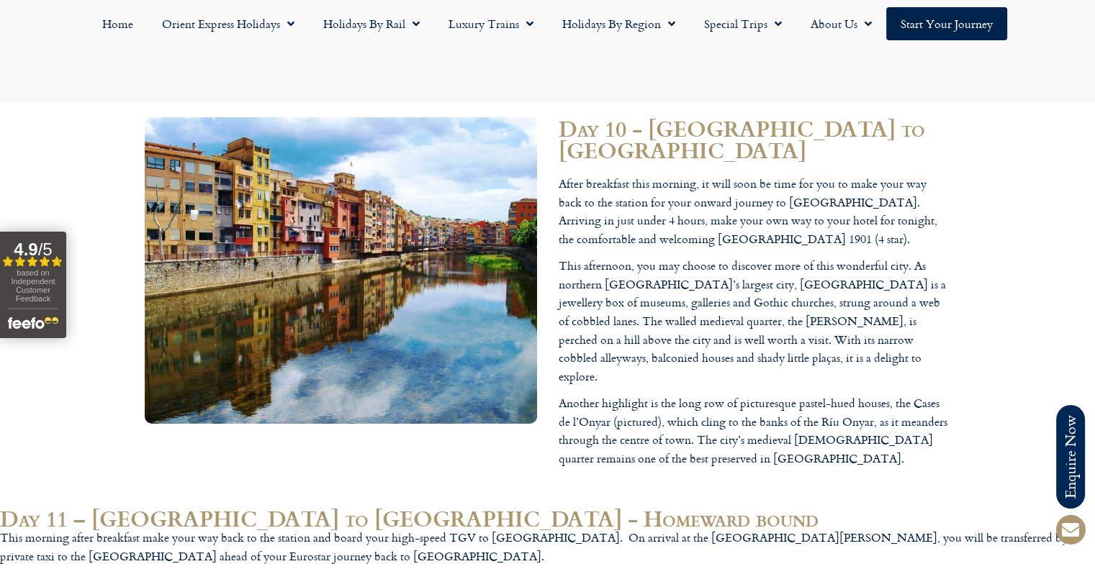
scroll to position [5181, 0]
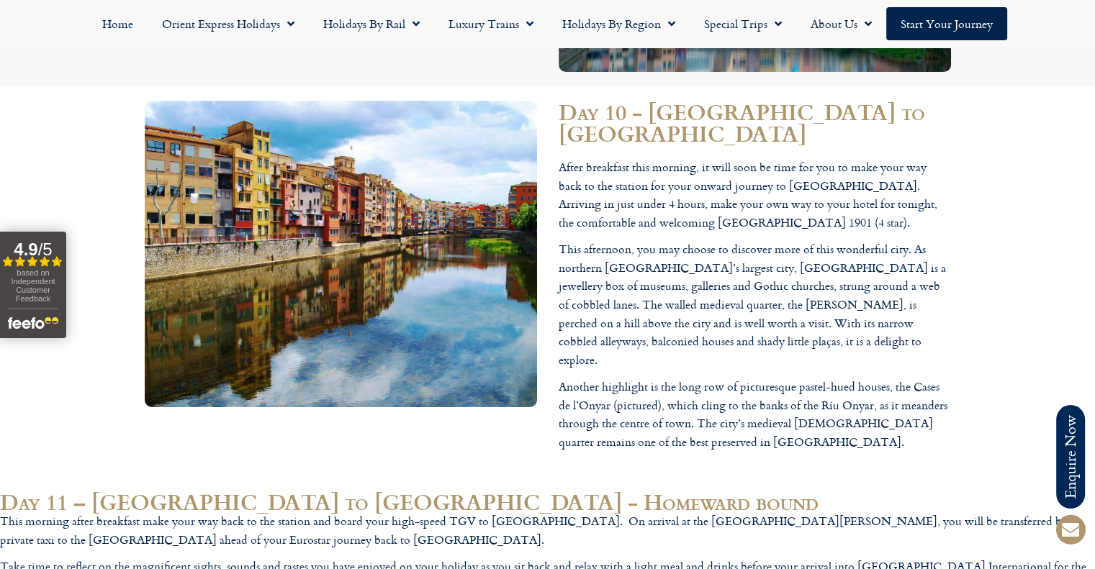
click at [320, 491] on h2 "Day 11 – [GEOGRAPHIC_DATA] to [GEOGRAPHIC_DATA] - Homeward bound" at bounding box center [547, 502] width 1095 height 22
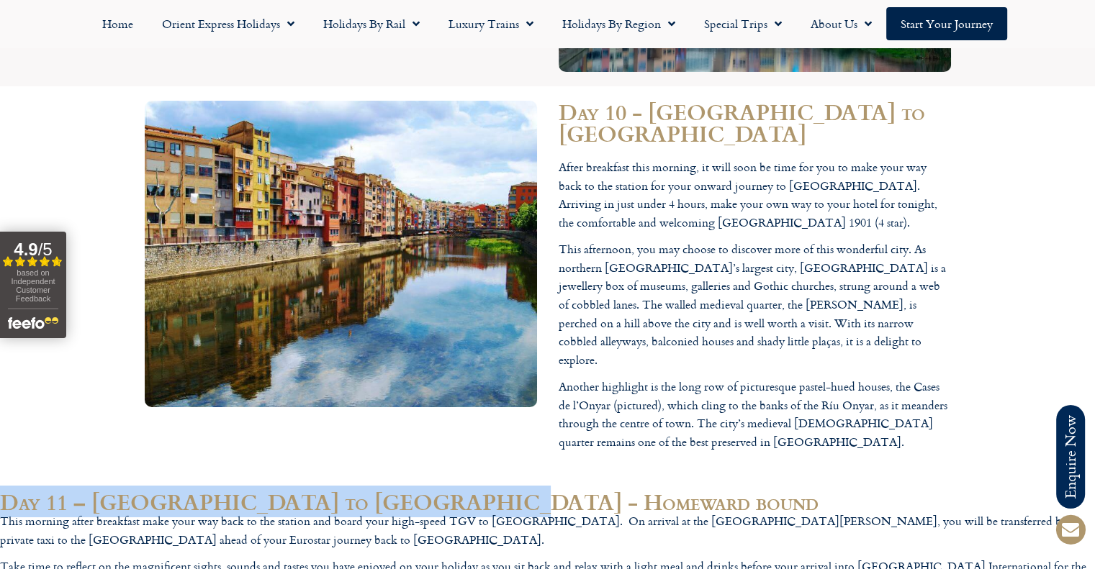
drag, startPoint x: 322, startPoint y: 233, endPoint x: 153, endPoint y: 214, distance: 170.9
click at [153, 491] on h2 "Day 11 – [GEOGRAPHIC_DATA] to [GEOGRAPHIC_DATA] - Homeward bound" at bounding box center [547, 502] width 1095 height 22
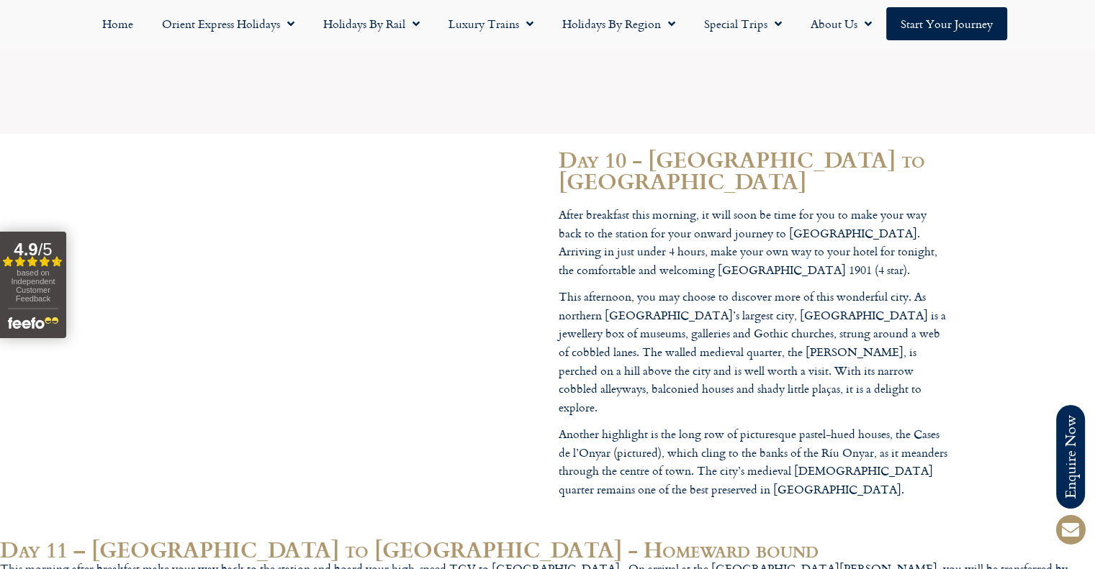
scroll to position [5181, 0]
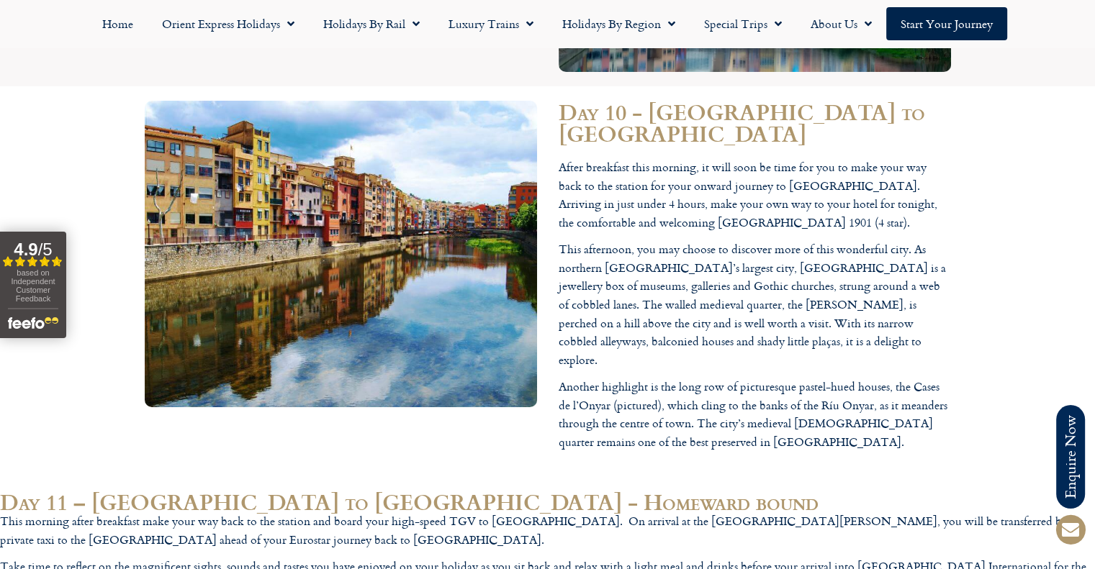
click at [81, 88] on div "Day 10 - Madrid to Girona After breakfast this morning, it will soon be time fo…" at bounding box center [547, 280] width 1095 height 388
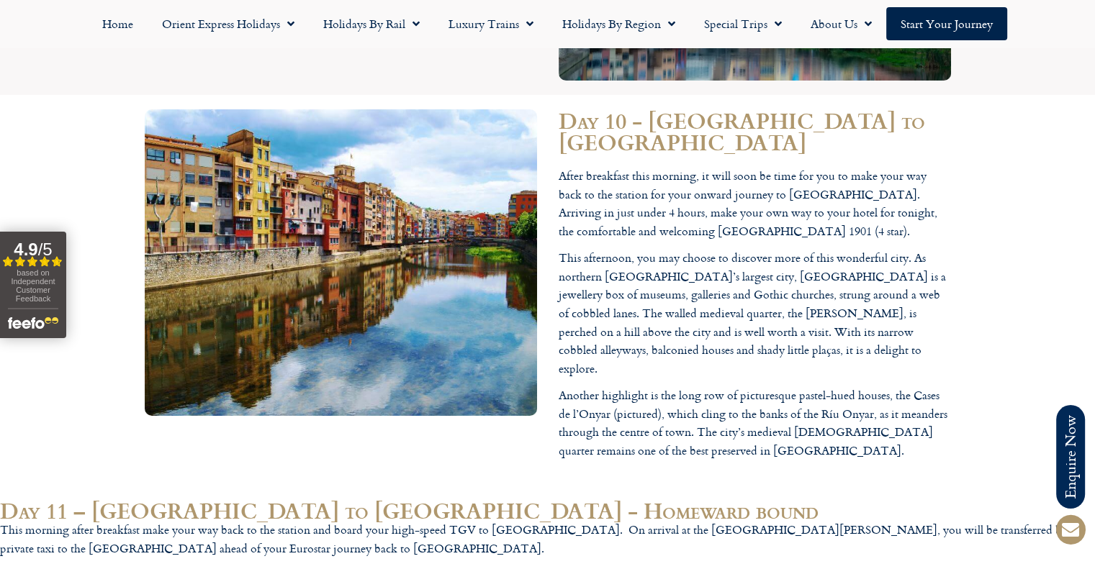
scroll to position [5181, 0]
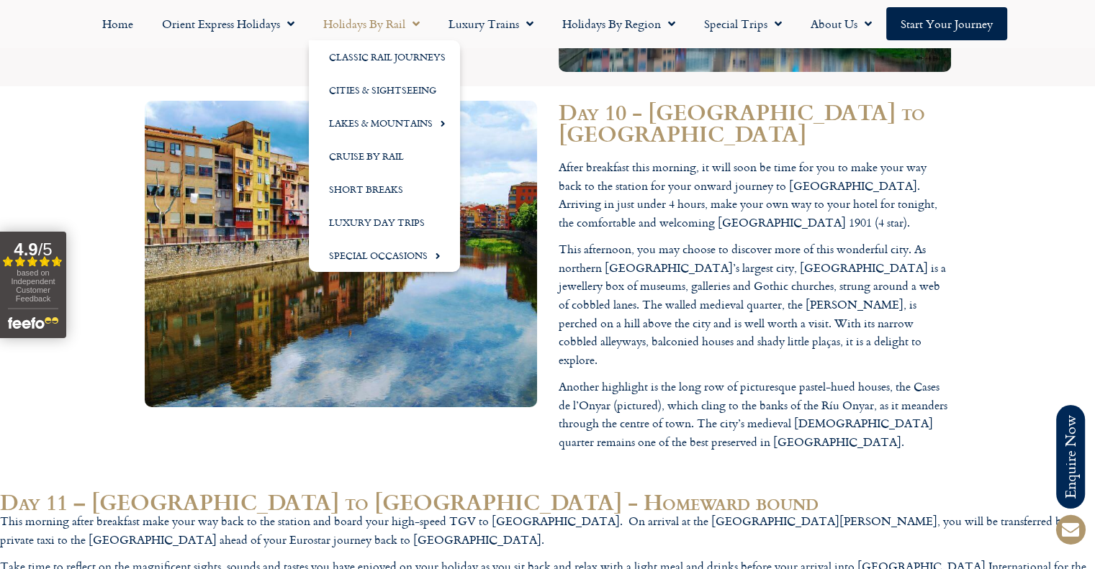
click at [120, 86] on div "Day 10 - Madrid to Girona After breakfast this morning, it will soon be time fo…" at bounding box center [547, 280] width 1095 height 388
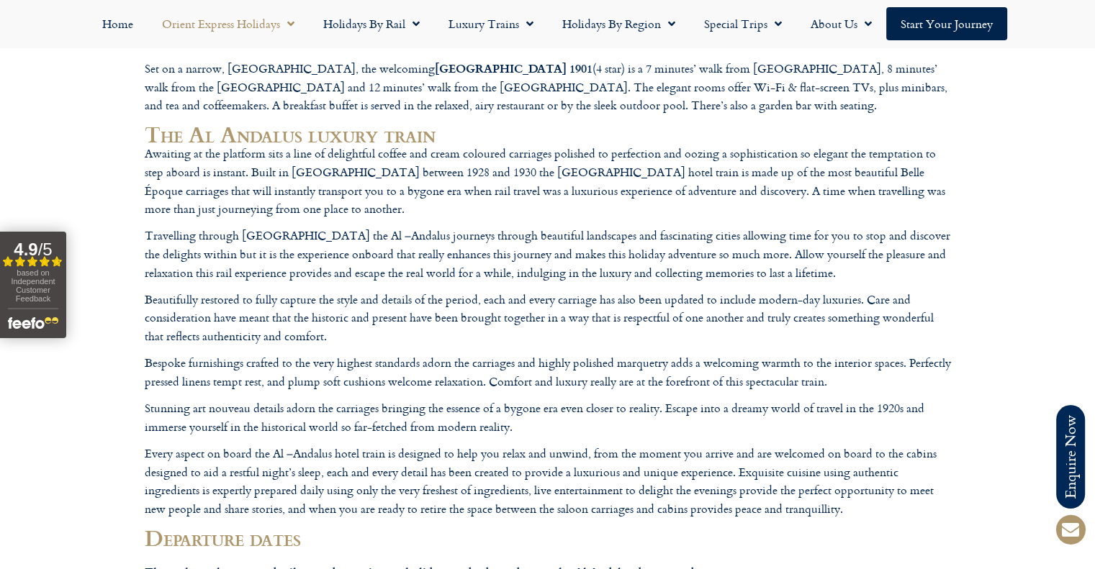
scroll to position [10311, 0]
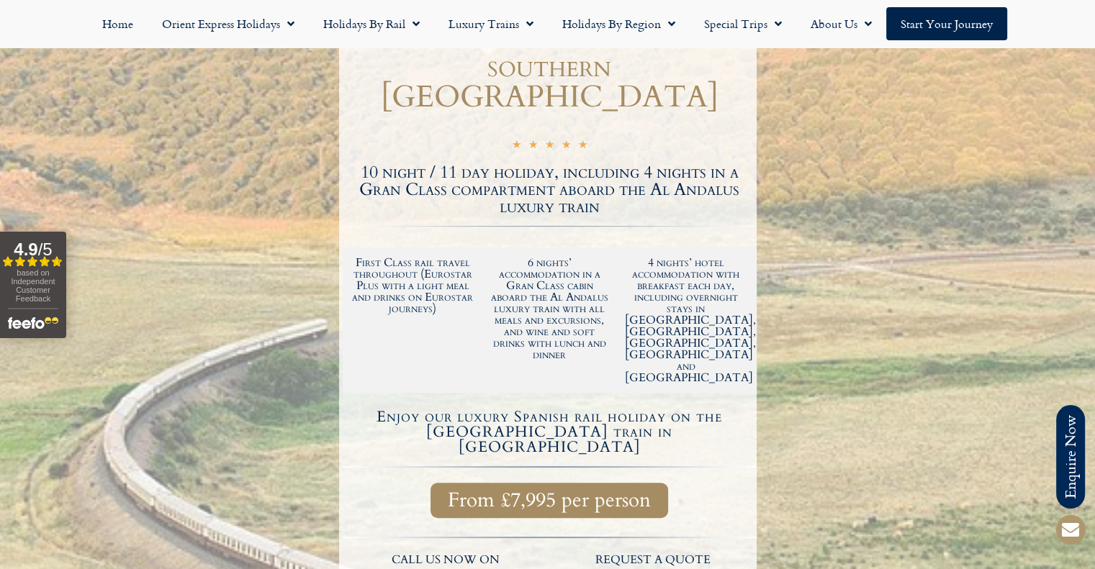
scroll to position [221, 0]
drag, startPoint x: 420, startPoint y: 146, endPoint x: 473, endPoint y: 142, distance: 52.7
click at [473, 165] on h2 "10 night / 11 day holiday, including 4 nights in a Gran Class compartment aboar…" at bounding box center [550, 191] width 414 height 52
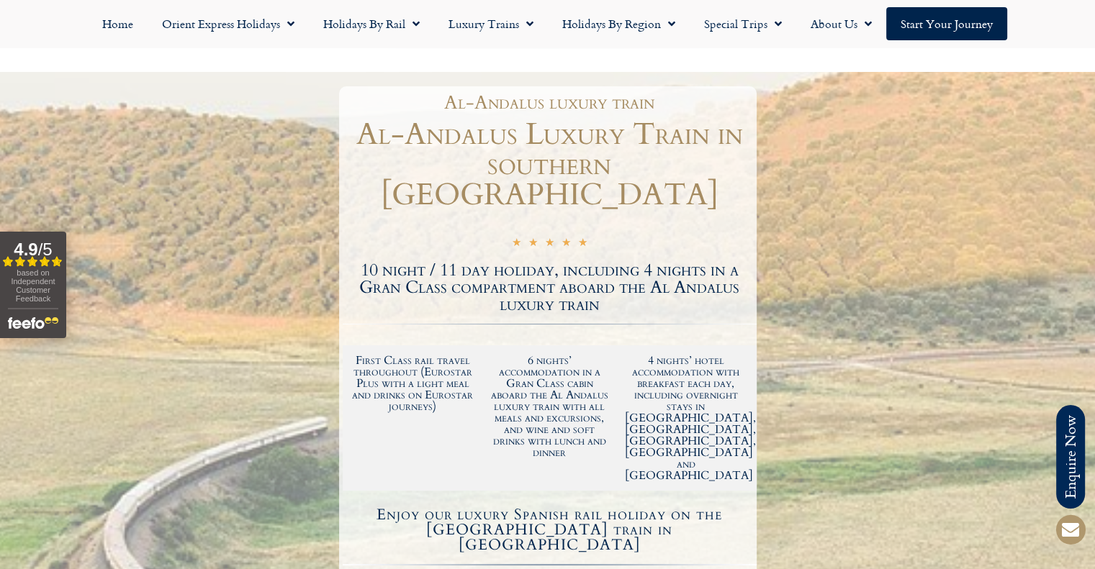
scroll to position [77, 0]
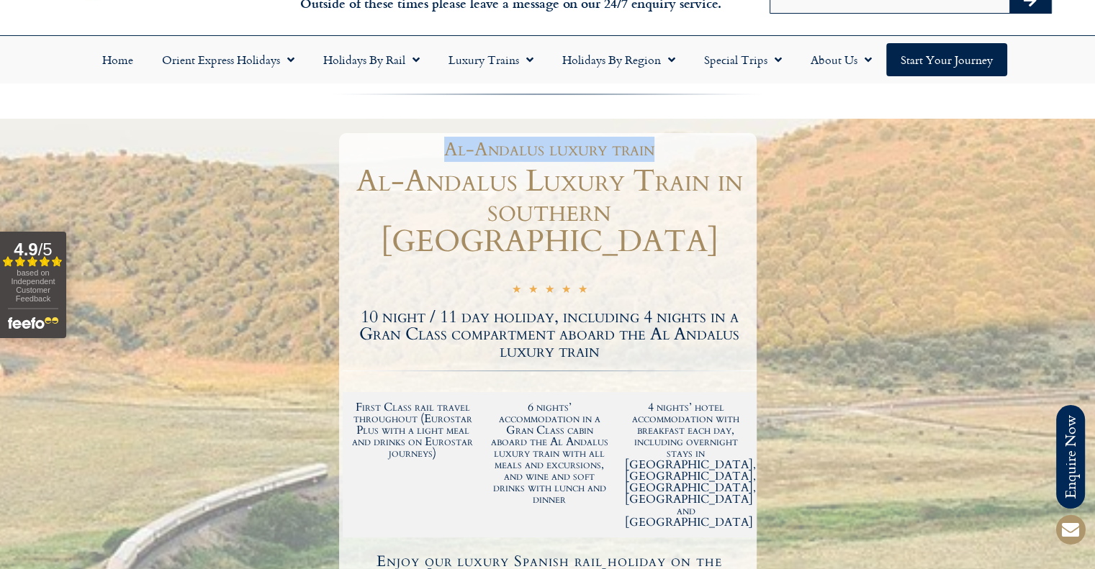
drag, startPoint x: 445, startPoint y: 147, endPoint x: 671, endPoint y: 153, distance: 226.1
click at [671, 153] on h1 "Al-Andalus luxury train" at bounding box center [549, 149] width 399 height 19
click at [662, 191] on h1 "Al-Andalus Luxury Train in southern Spain" at bounding box center [550, 211] width 414 height 91
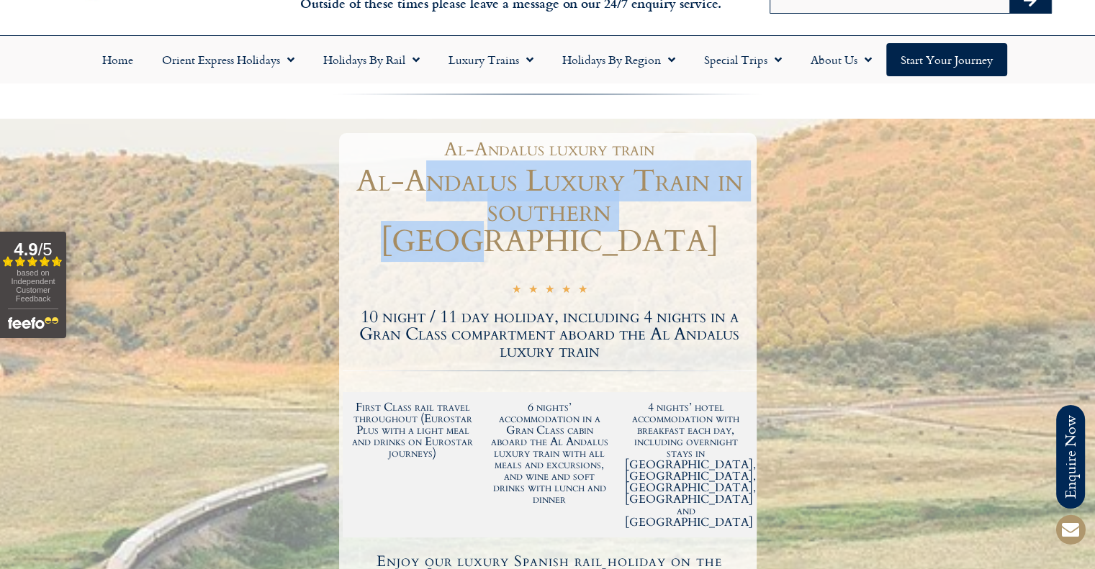
drag, startPoint x: 661, startPoint y: 212, endPoint x: 431, endPoint y: 161, distance: 235.9
click at [431, 166] on h1 "Al-Andalus Luxury Train in southern Spain" at bounding box center [550, 211] width 414 height 91
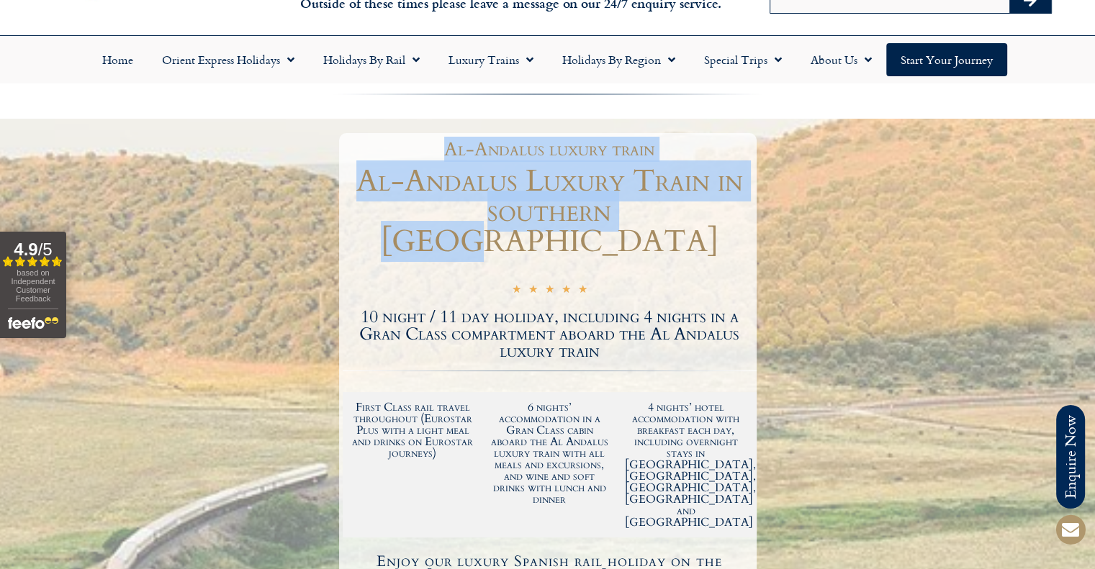
drag, startPoint x: 449, startPoint y: 148, endPoint x: 690, endPoint y: 209, distance: 248.7
click at [690, 209] on div "Al-Andalus luxury train Al-Andalus Luxury Train in southern Spain ☆ ☆ ☆ ☆ ☆ 5/5…" at bounding box center [547, 530] width 417 height 794
click at [690, 209] on h1 "Al-Andalus Luxury Train in southern Spain" at bounding box center [550, 211] width 414 height 91
drag, startPoint x: 674, startPoint y: 217, endPoint x: 384, endPoint y: 153, distance: 296.8
click at [384, 153] on div "Al-Andalus luxury train Al-Andalus Luxury Train in southern Spain ☆ ☆ ☆ ☆ ☆ 5/5…" at bounding box center [547, 530] width 417 height 794
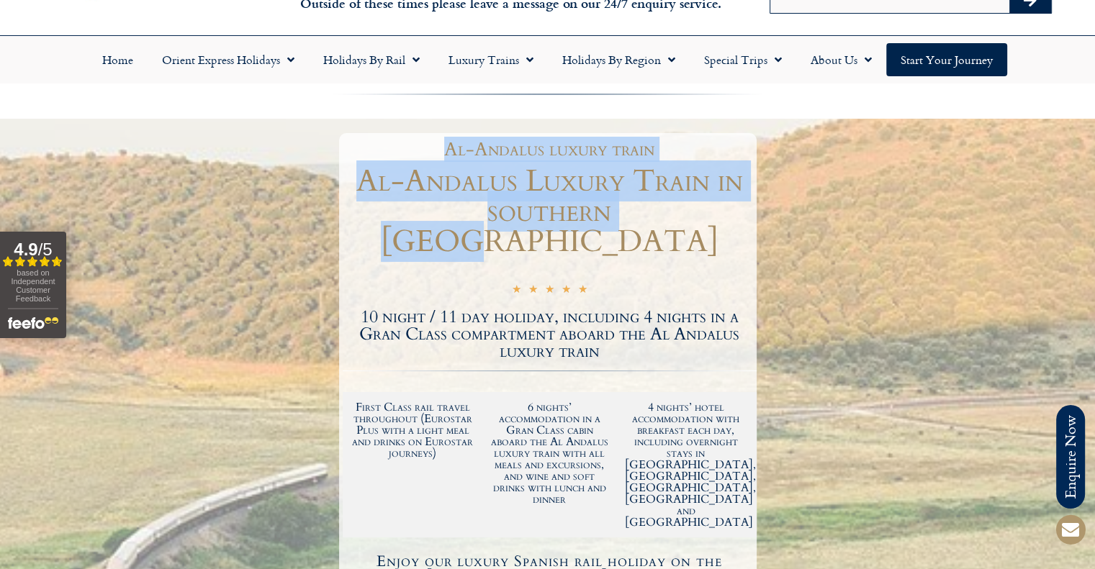
click at [384, 153] on h1 "Al-Andalus luxury train" at bounding box center [549, 149] width 399 height 19
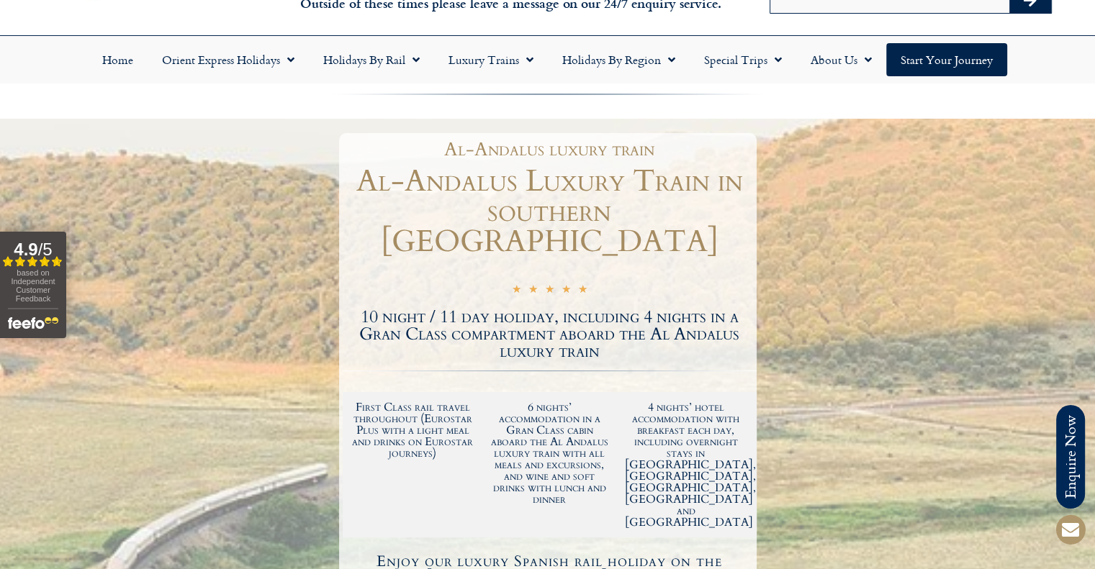
click at [384, 153] on h1 "Al-Andalus luxury train" at bounding box center [549, 149] width 399 height 19
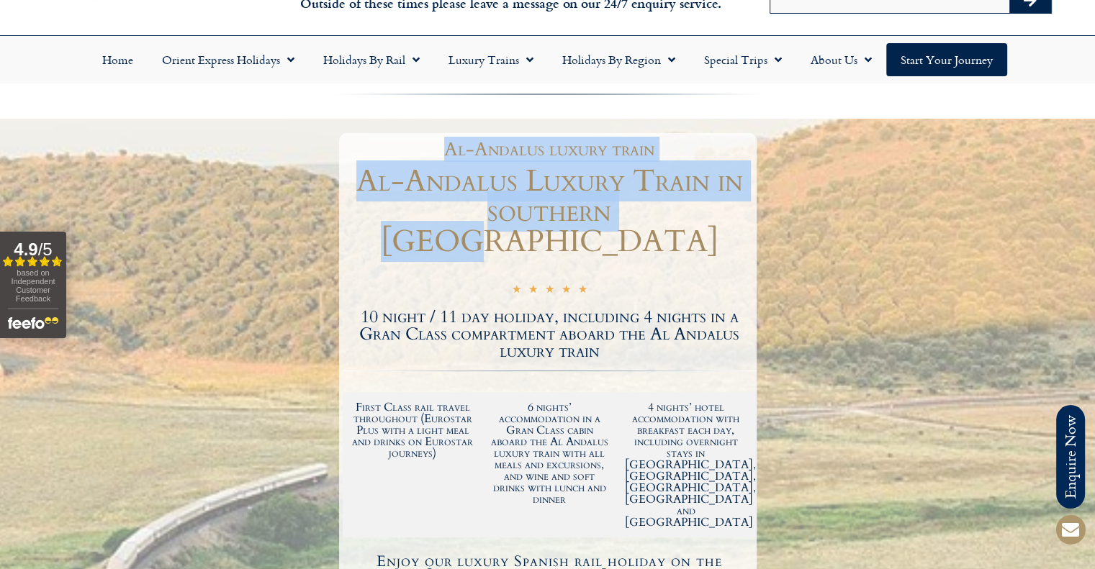
drag, startPoint x: 443, startPoint y: 145, endPoint x: 656, endPoint y: 208, distance: 221.3
click at [656, 208] on div "Al-Andalus luxury train Al-Andalus Luxury Train in southern Spain ☆ ☆ ☆ ☆ ☆ 5/5…" at bounding box center [547, 530] width 417 height 794
click at [654, 209] on h1 "Al-Andalus Luxury Train in southern Spain" at bounding box center [550, 211] width 414 height 91
drag, startPoint x: 648, startPoint y: 212, endPoint x: 386, endPoint y: 148, distance: 270.4
click at [386, 148] on div "Al-Andalus luxury train Al-Andalus Luxury Train in southern Spain ☆ ☆ ☆ ☆ ☆ 5/5…" at bounding box center [547, 530] width 417 height 794
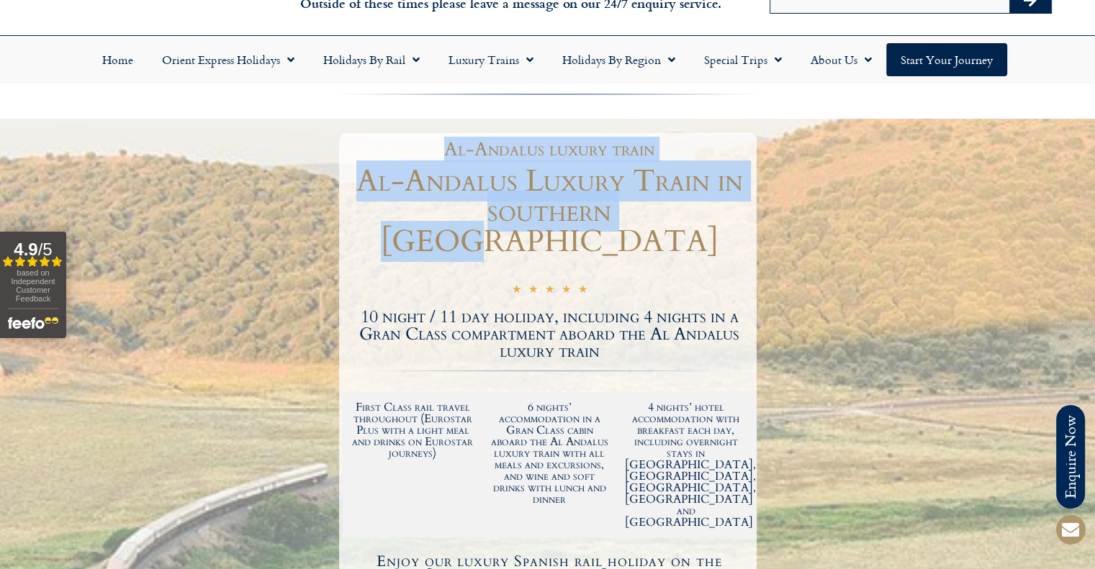
click at [387, 148] on h1 "Al-Andalus luxury train" at bounding box center [549, 149] width 399 height 19
click at [440, 145] on h1 "Al-Andalus luxury train" at bounding box center [549, 149] width 399 height 19
drag, startPoint x: 446, startPoint y: 146, endPoint x: 654, endPoint y: 207, distance: 216.8
click at [654, 207] on div "Al-Andalus luxury train Al-Andalus Luxury Train in southern Spain ☆ ☆ ☆ ☆ ☆ 5/5…" at bounding box center [547, 530] width 417 height 794
click at [654, 207] on h1 "Al-Andalus Luxury Train in southern Spain" at bounding box center [550, 211] width 414 height 91
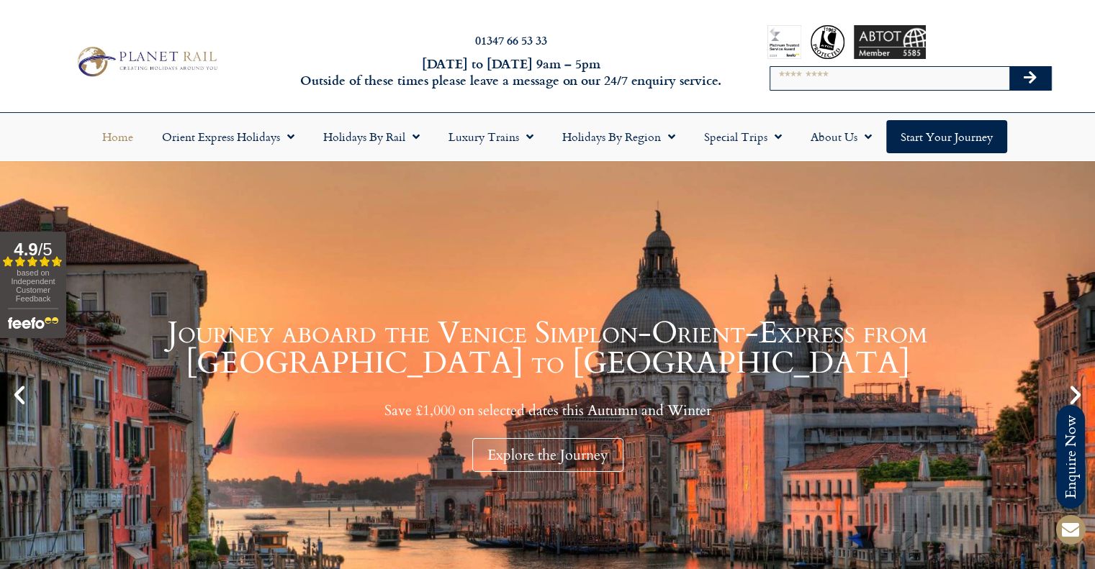
click at [275, 63] on div at bounding box center [146, 62] width 292 height 44
click at [817, 82] on input "Search" at bounding box center [889, 78] width 239 height 23
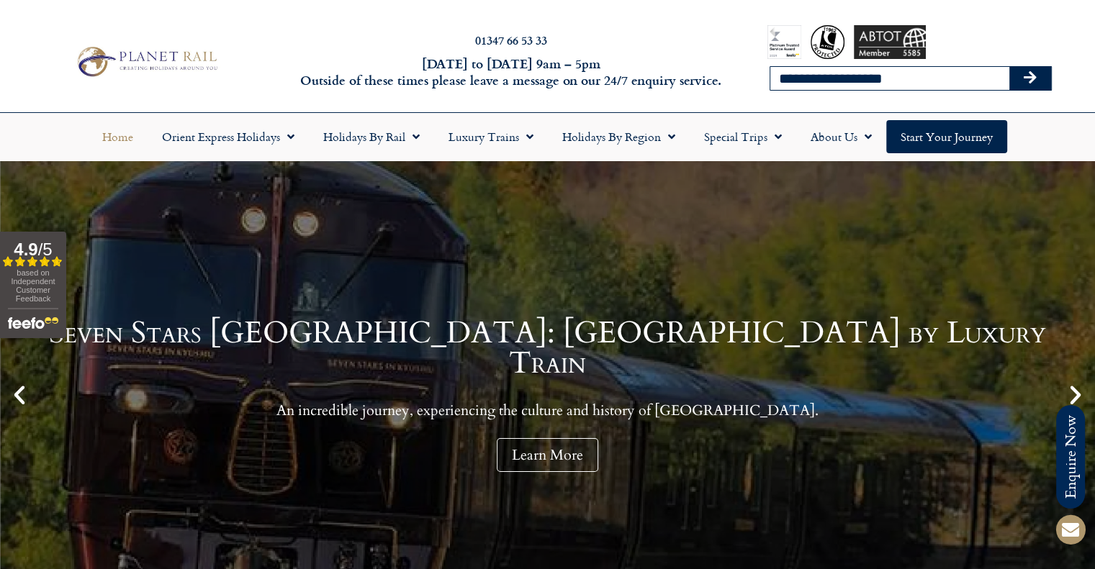
type input "**********"
click at [1009, 67] on button "Search" at bounding box center [1030, 78] width 42 height 23
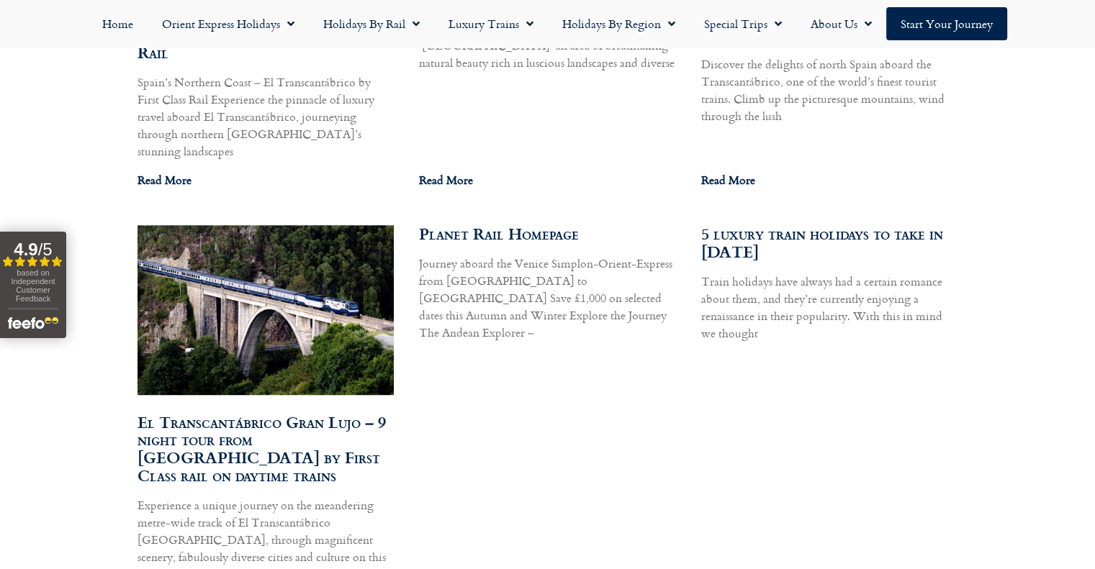
scroll to position [1151, 0]
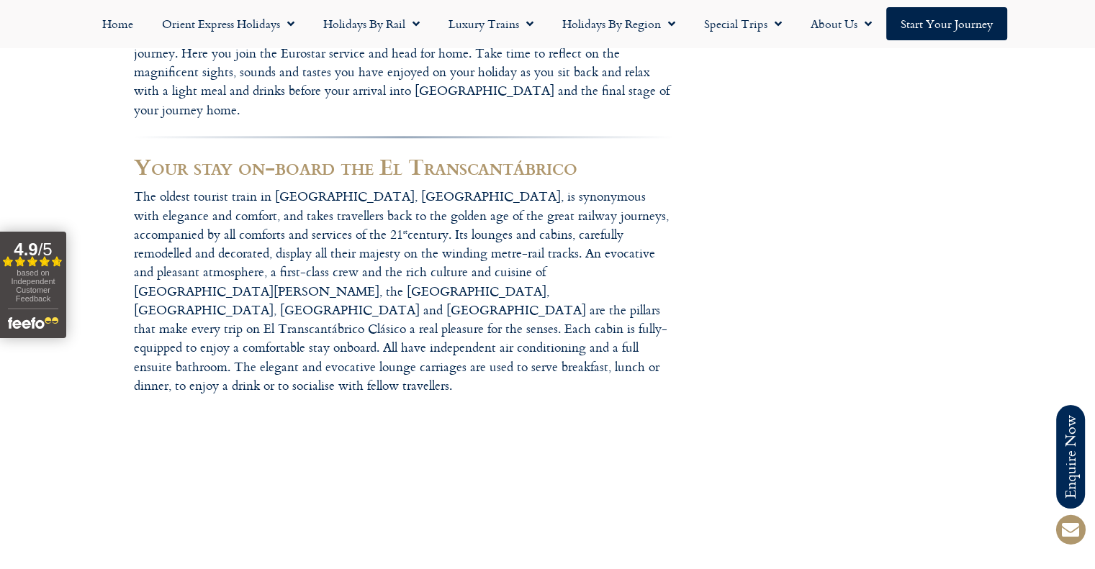
scroll to position [7043, 0]
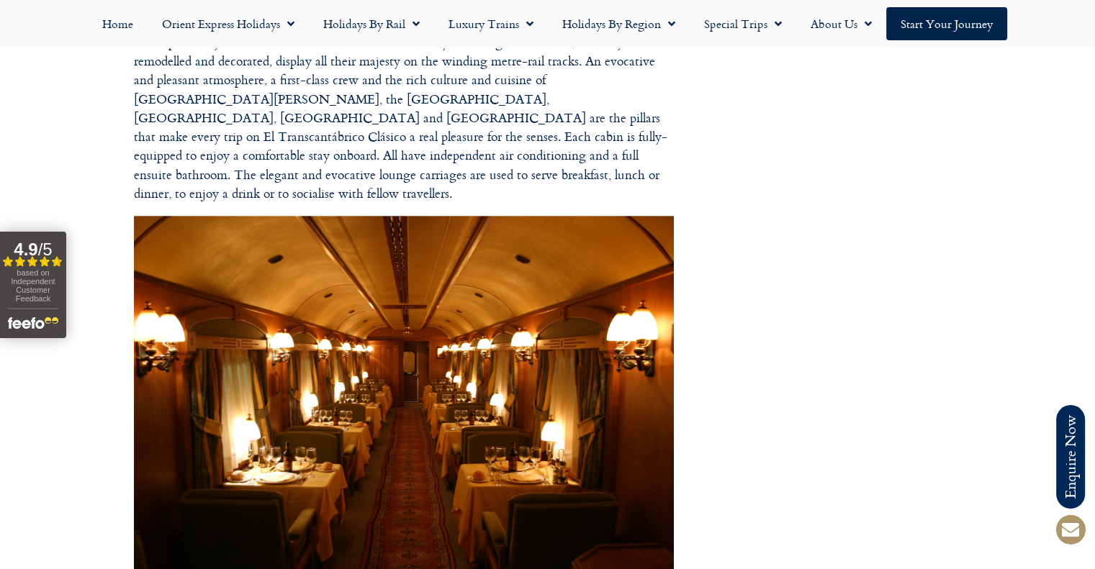
drag, startPoint x: 98, startPoint y: 155, endPoint x: 264, endPoint y: 152, distance: 166.3
drag, startPoint x: 265, startPoint y: 155, endPoint x: 97, endPoint y: 157, distance: 167.7
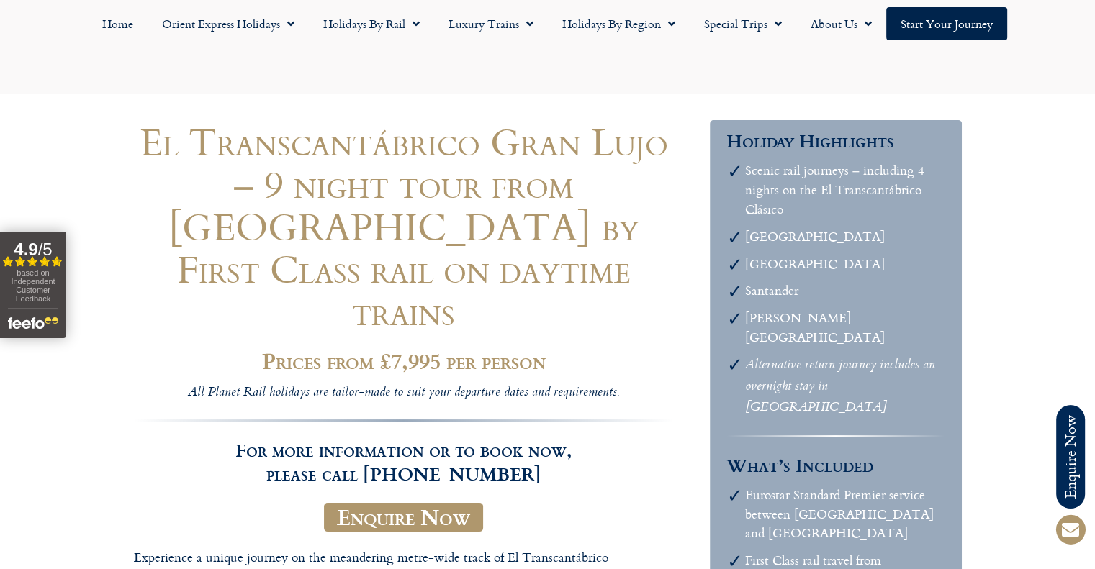
scroll to position [144, 0]
